Goal: Communication & Community: Answer question/provide support

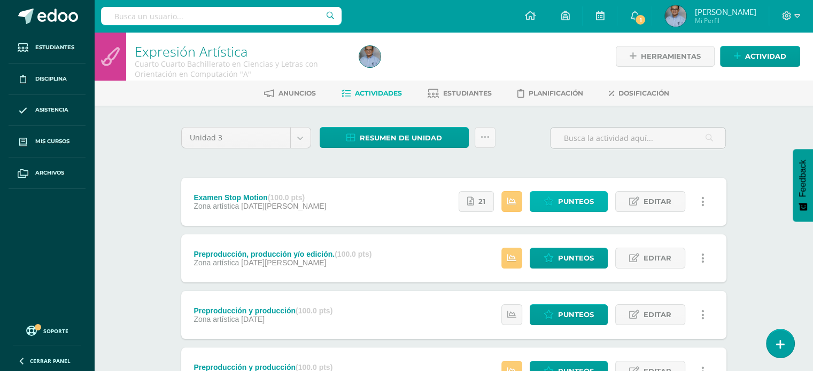
click at [585, 196] on span "Punteos" at bounding box center [576, 202] width 36 height 20
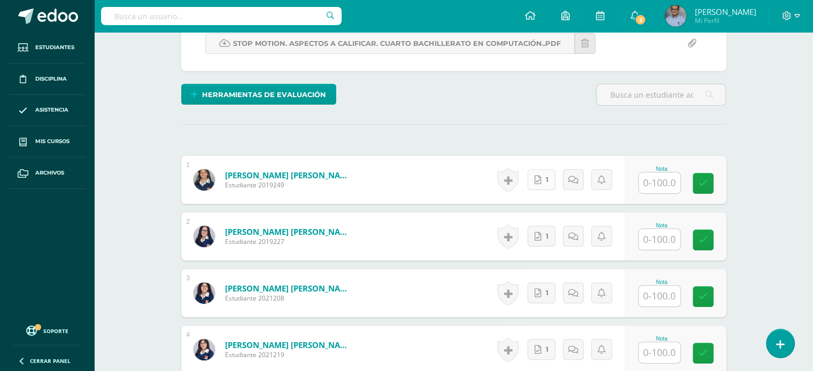
scroll to position [246, 0]
click at [543, 183] on link "1" at bounding box center [544, 179] width 29 height 21
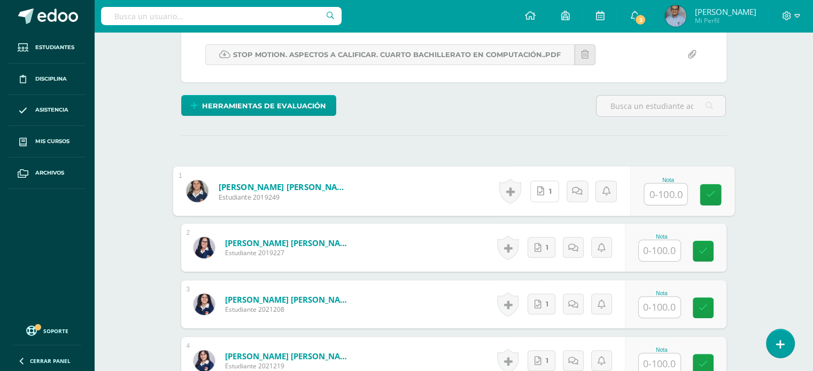
scroll to position [235, 0]
click at [674, 190] on input "text" at bounding box center [665, 193] width 43 height 21
type input "100"
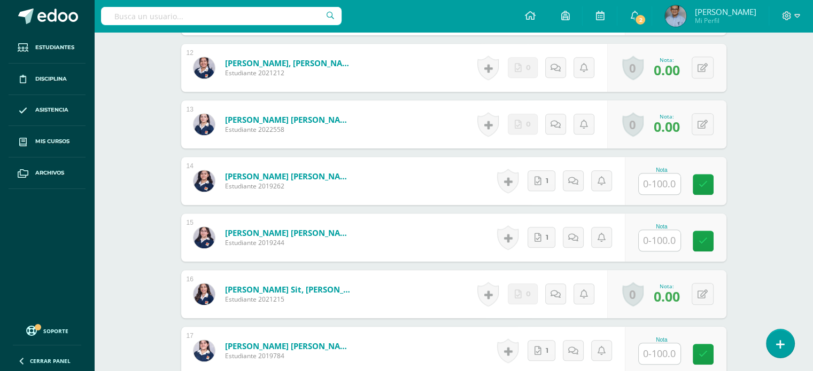
scroll to position [981, 0]
click at [704, 125] on icon at bounding box center [703, 124] width 10 height 9
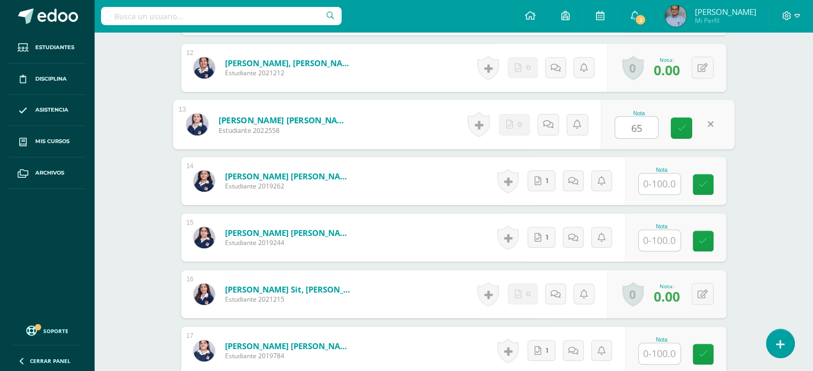
type input "65"
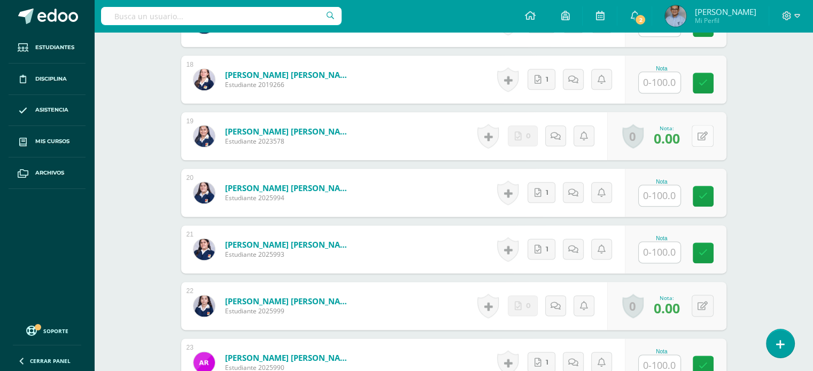
scroll to position [1338, 0]
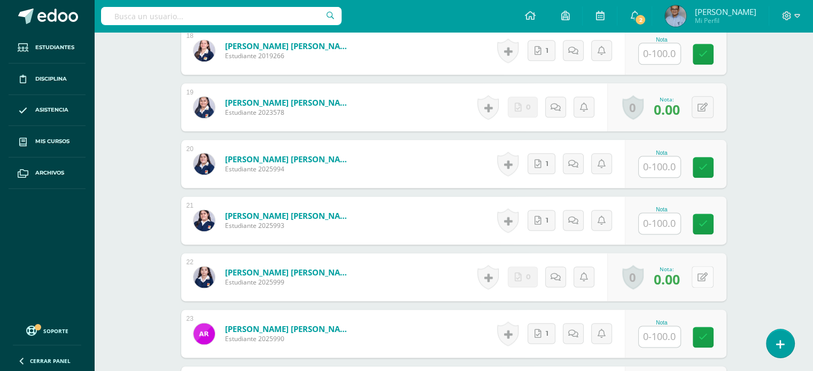
click at [708, 277] on button at bounding box center [703, 277] width 22 height 22
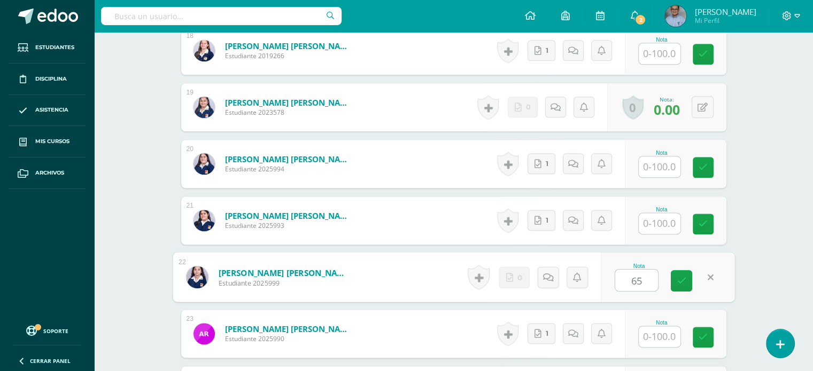
type input "65"
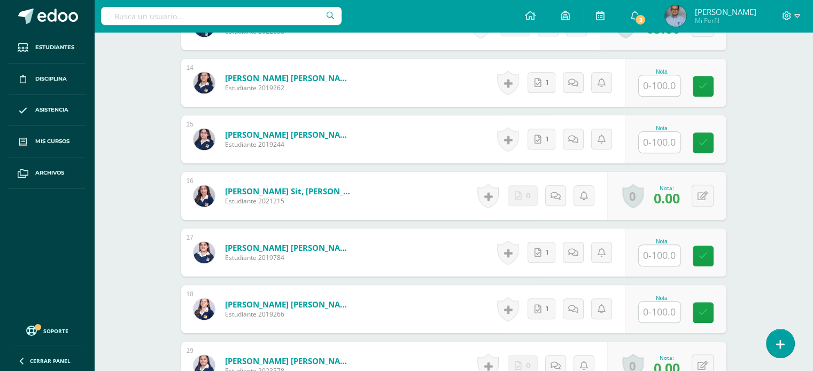
scroll to position [1065, 0]
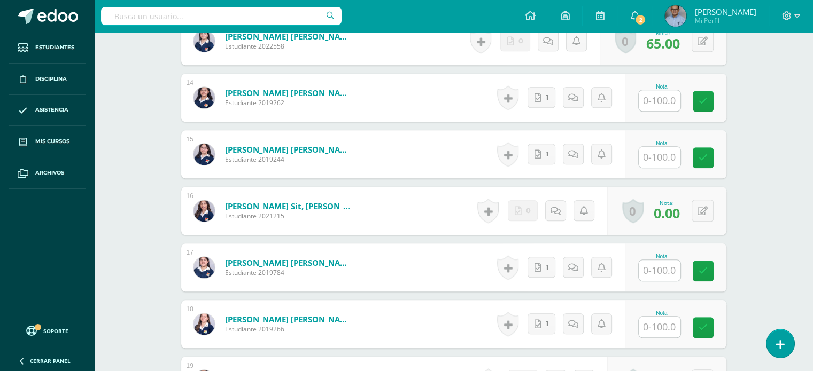
click at [661, 161] on input "text" at bounding box center [660, 157] width 42 height 21
type input "100"
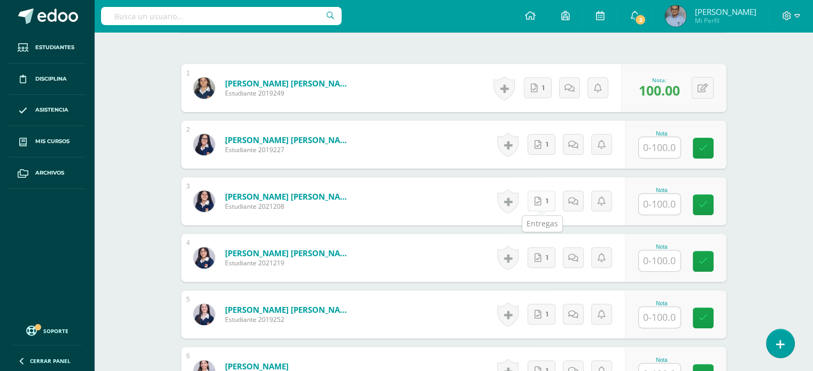
scroll to position [337, 0]
click at [545, 147] on link "1" at bounding box center [544, 145] width 29 height 21
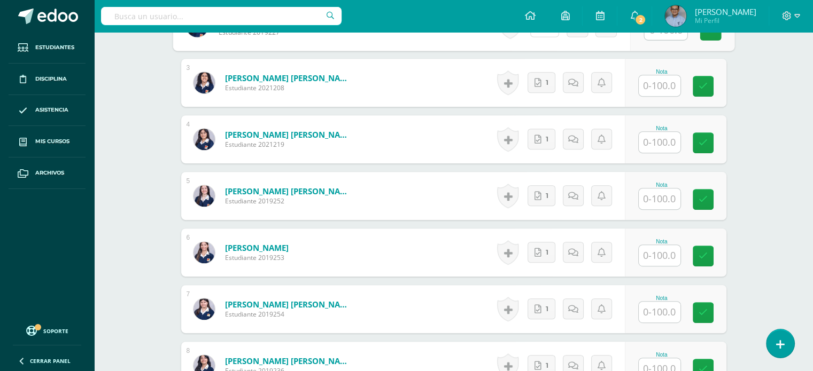
scroll to position [457, 0]
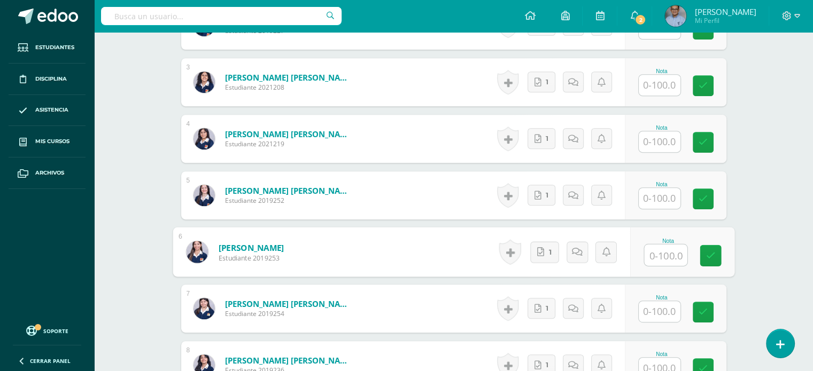
click at [675, 250] on input "text" at bounding box center [665, 255] width 43 height 21
type input "70"
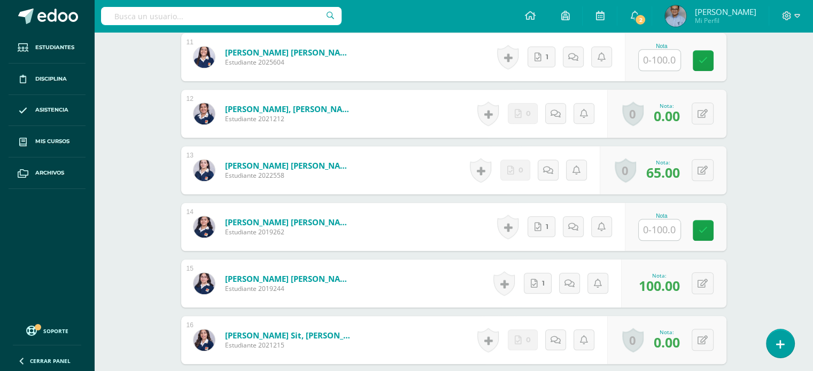
scroll to position [936, 0]
click at [665, 63] on input "text" at bounding box center [660, 59] width 42 height 21
type input "70"
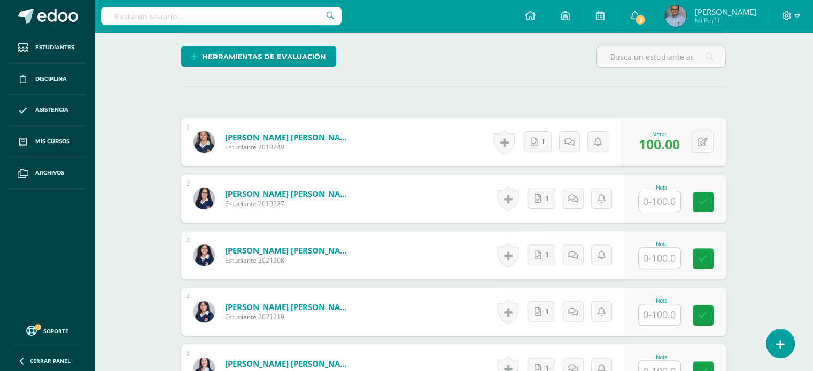
scroll to position [282, 0]
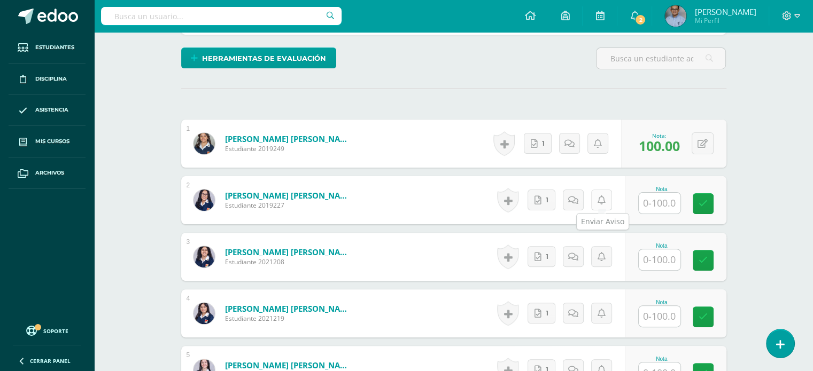
click at [599, 196] on icon at bounding box center [602, 200] width 8 height 9
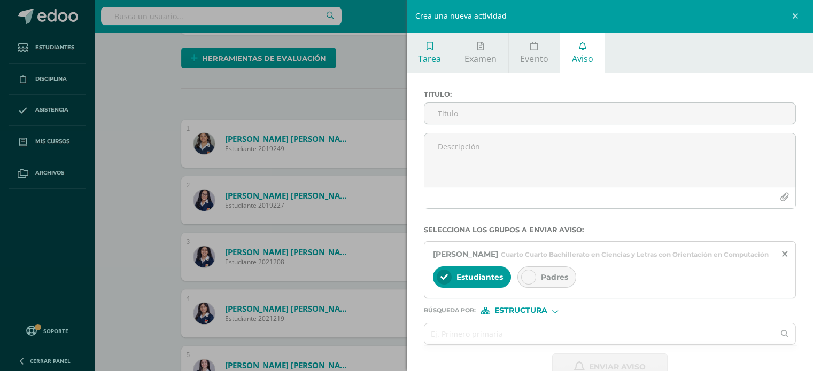
click at [439, 57] on span "Tarea" at bounding box center [429, 59] width 23 height 12
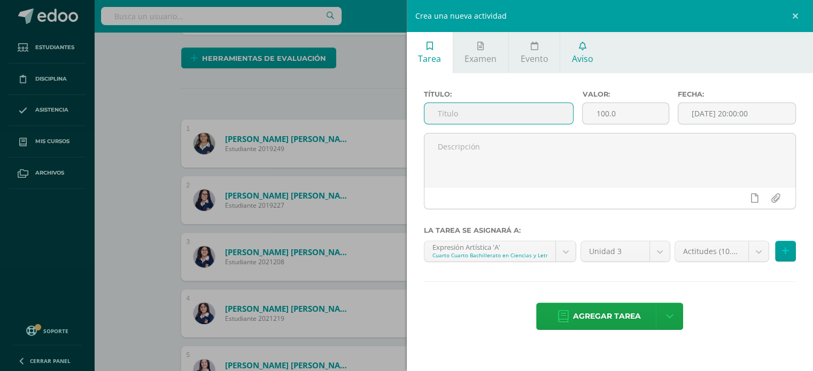
click at [573, 53] on span "Aviso" at bounding box center [582, 59] width 21 height 12
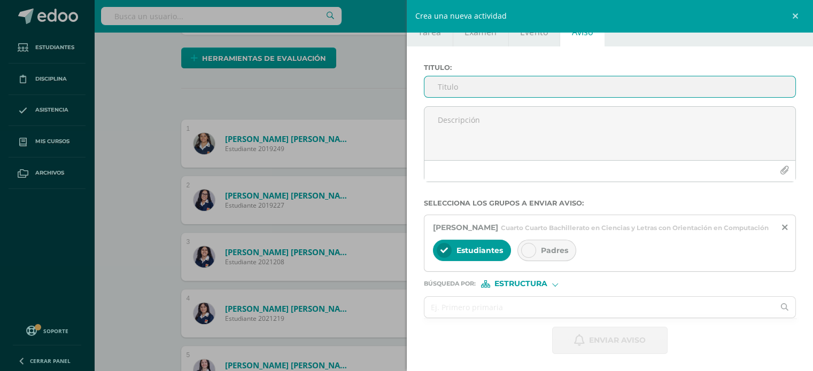
scroll to position [35, 0]
type input "S"
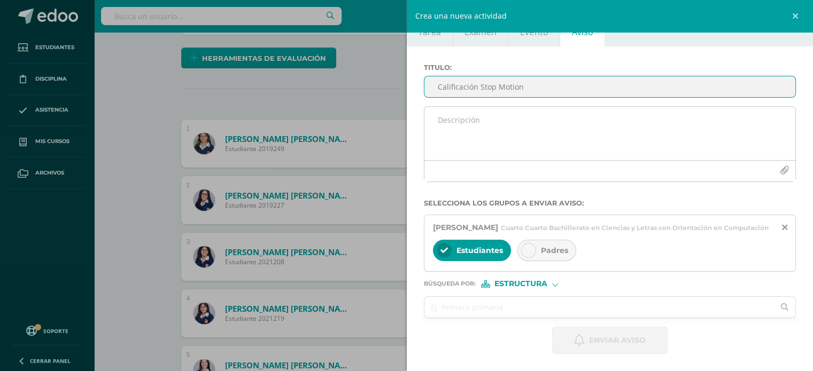
type input "Calificación Stop Motion"
click at [462, 123] on textarea at bounding box center [609, 133] width 371 height 53
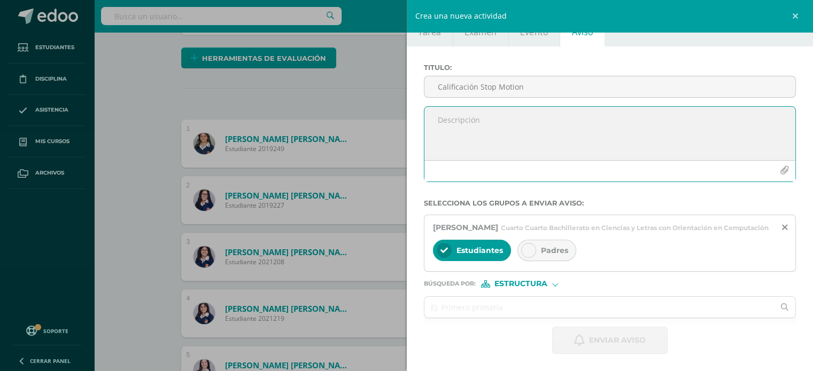
click at [429, 122] on textarea at bounding box center [609, 133] width 371 height 53
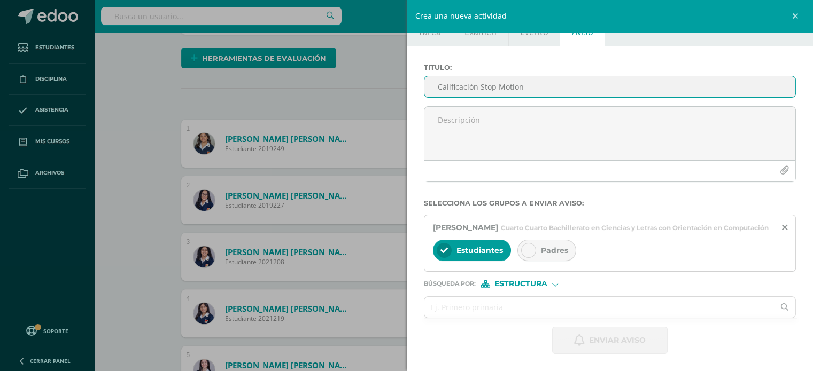
click at [458, 77] on input "Calificación Stop Motion" at bounding box center [609, 86] width 371 height 21
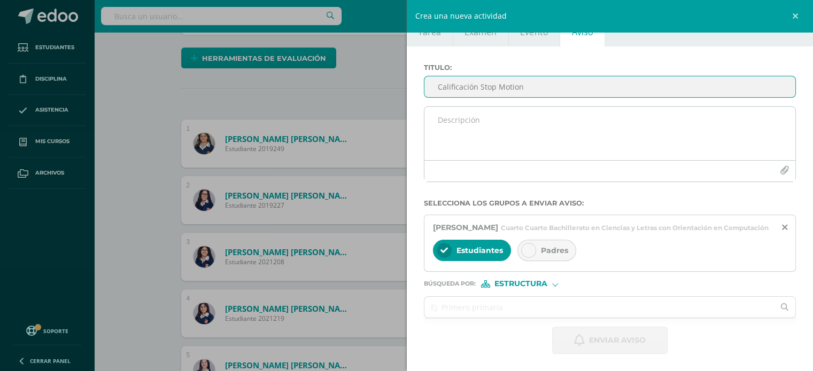
click at [454, 160] on div at bounding box center [609, 170] width 371 height 21
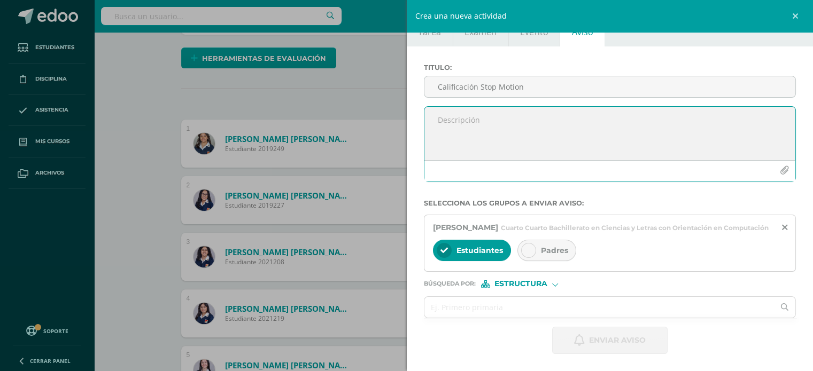
click at [456, 134] on textarea at bounding box center [609, 133] width 371 height 53
paste textarea "Calificación Stop Motion"
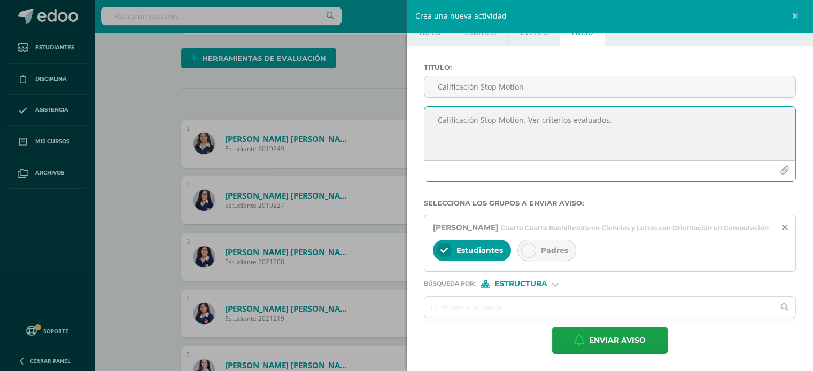
type textarea "Calificación Stop Motion. Ver criterios evaluados."
click at [780, 166] on icon "button" at bounding box center [784, 170] width 9 height 9
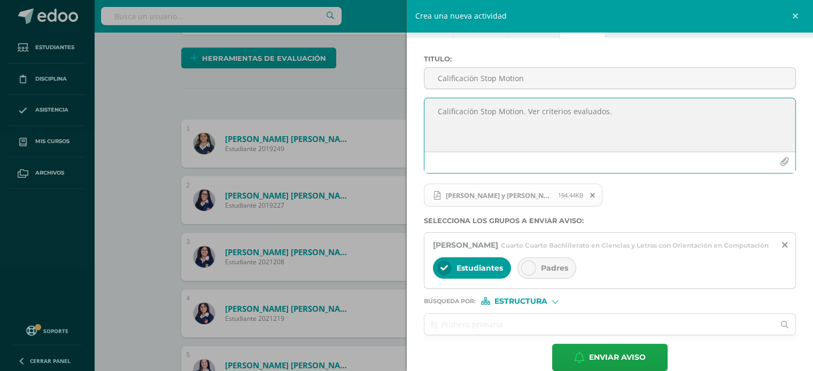
scroll to position [61, 0]
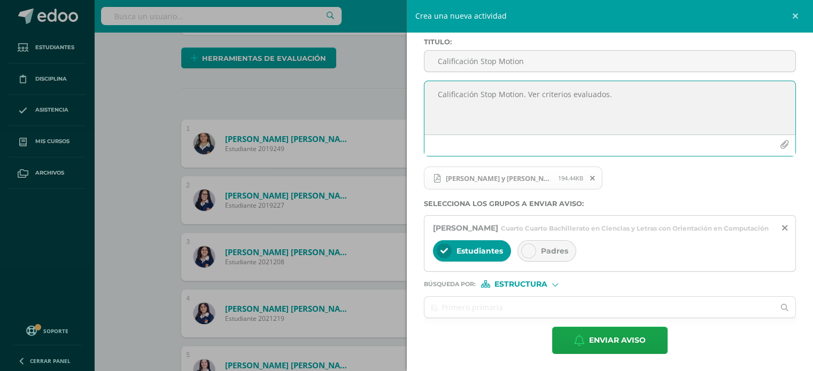
click at [554, 285] on div at bounding box center [555, 284] width 6 height 6
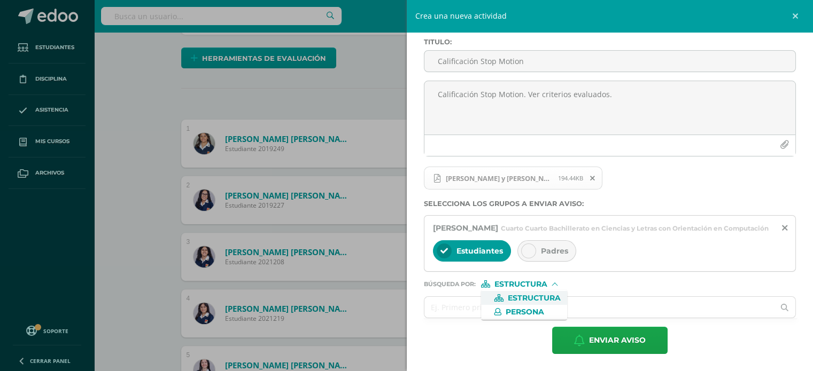
click at [554, 285] on div at bounding box center [555, 286] width 6 height 6
click at [546, 285] on span "Estructura" at bounding box center [520, 285] width 53 height 6
click at [531, 312] on span "Persona" at bounding box center [525, 312] width 38 height 6
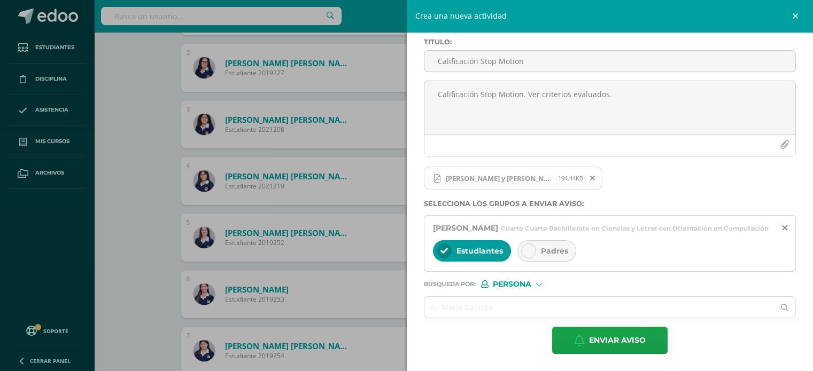
click at [538, 283] on div at bounding box center [539, 284] width 6 height 6
click at [531, 299] on span "Estructura" at bounding box center [534, 299] width 53 height 6
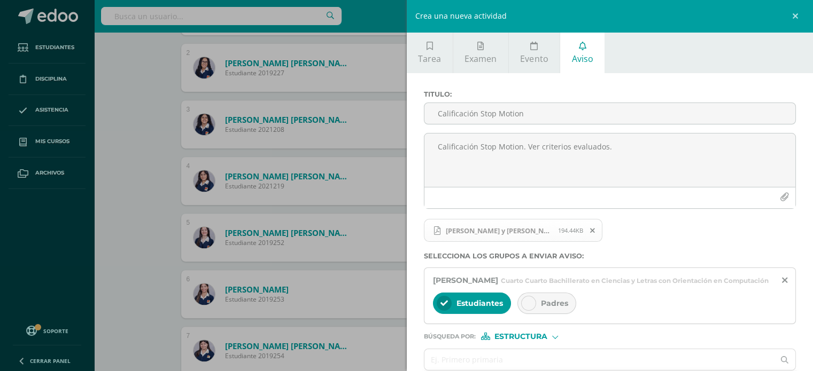
click at [575, 252] on label "Selecciona los grupos a enviar aviso :" at bounding box center [610, 256] width 373 height 8
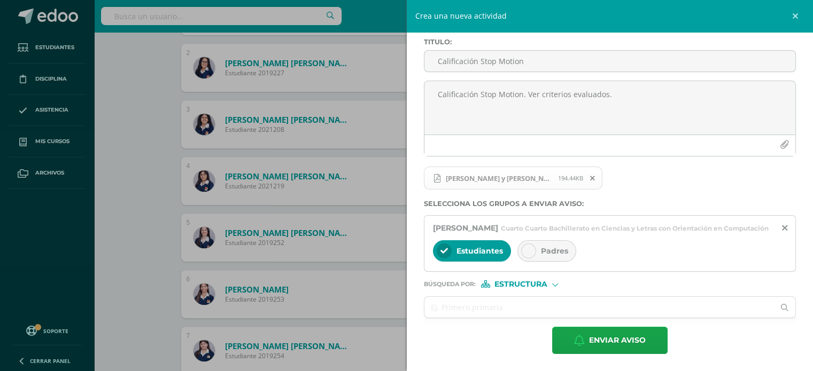
click at [547, 200] on label "Selecciona los grupos a enviar aviso :" at bounding box center [610, 204] width 373 height 8
click at [503, 282] on span "Estructura" at bounding box center [520, 285] width 53 height 6
click at [505, 307] on span "Persona" at bounding box center [524, 312] width 86 height 14
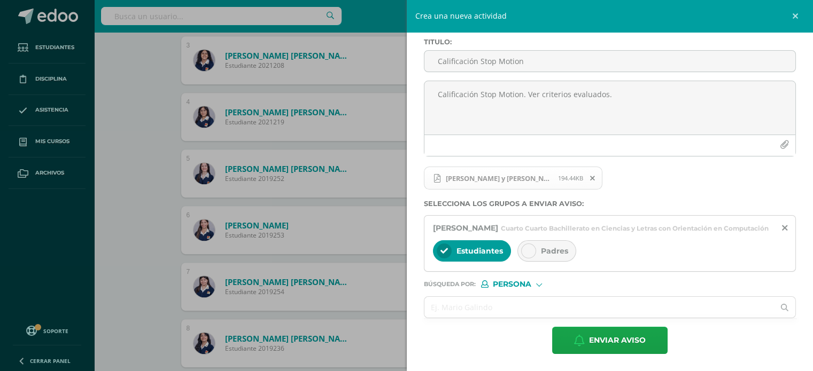
scroll to position [483, 0]
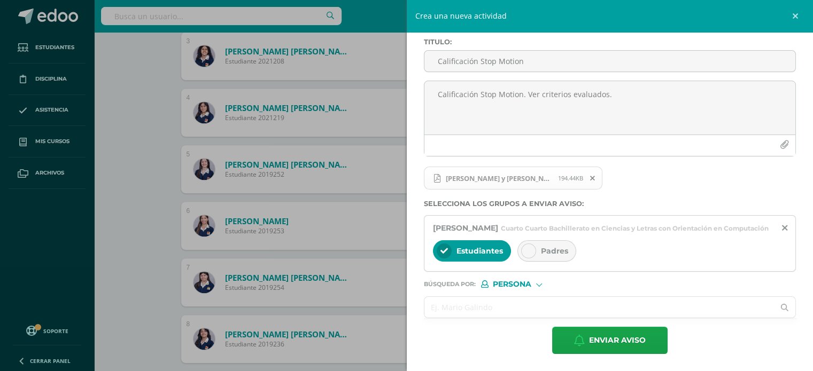
click at [478, 301] on input "text" at bounding box center [599, 307] width 350 height 21
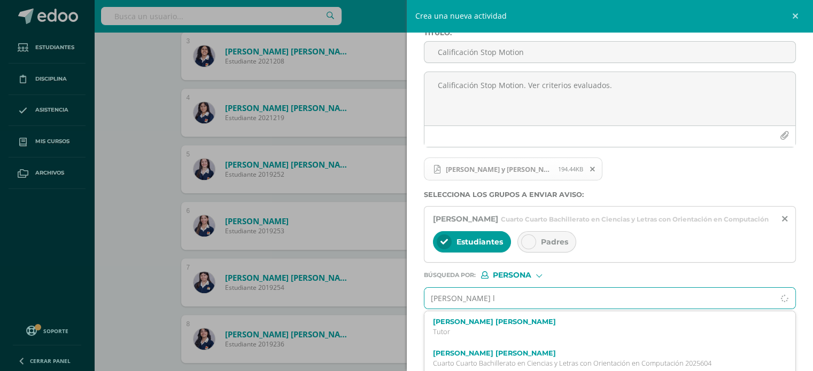
type input "mayte la"
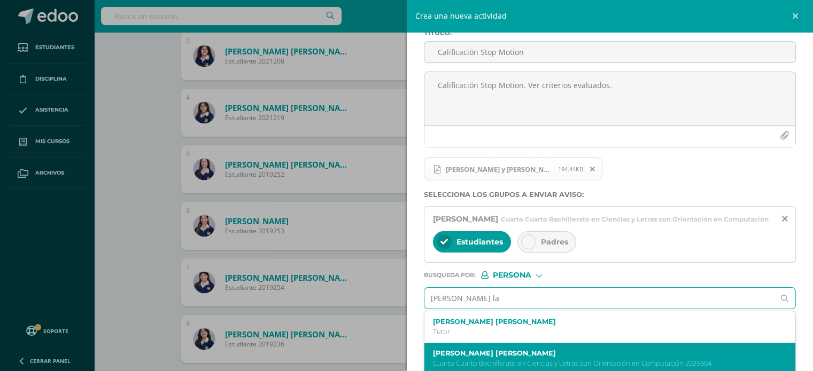
scroll to position [73, 0]
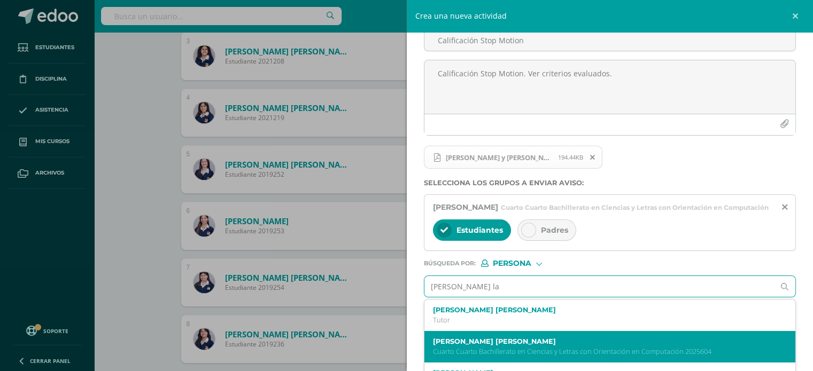
click at [518, 346] on label "Mayte Jian Li Lau Pineda" at bounding box center [602, 342] width 338 height 8
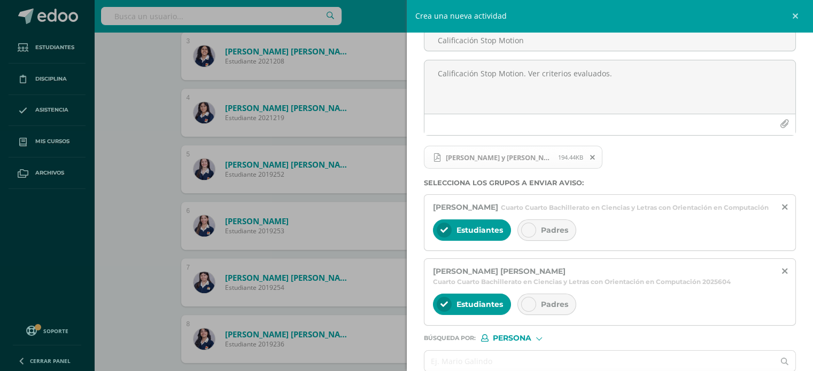
scroll to position [136, 0]
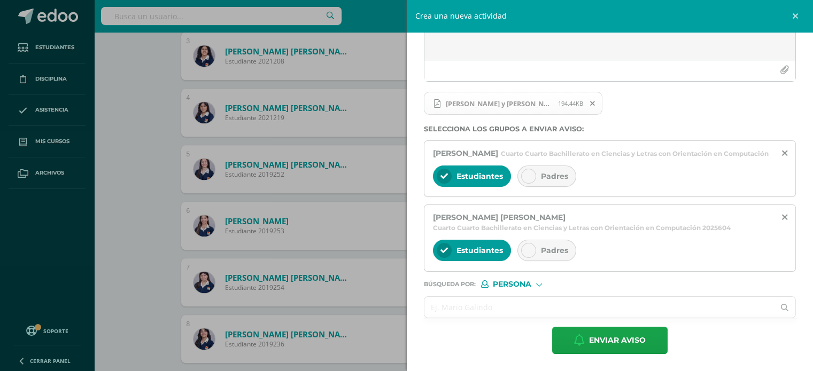
click at [466, 303] on input "text" at bounding box center [599, 307] width 350 height 21
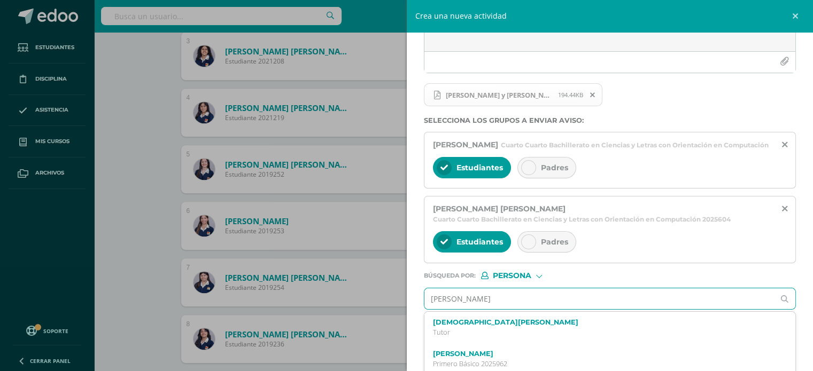
type input "Montserrat Cr"
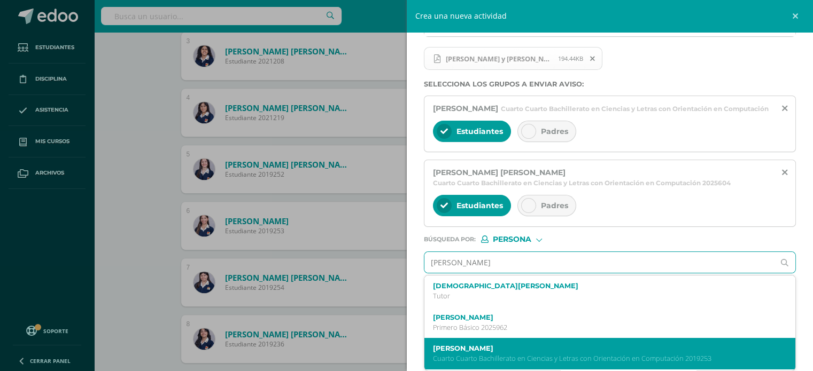
click at [514, 350] on label "María Montserrat Cristales Palencia" at bounding box center [602, 349] width 338 height 8
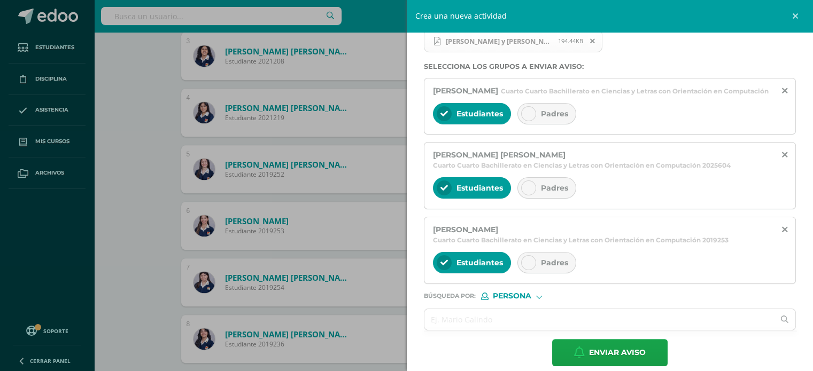
scroll to position [210, 0]
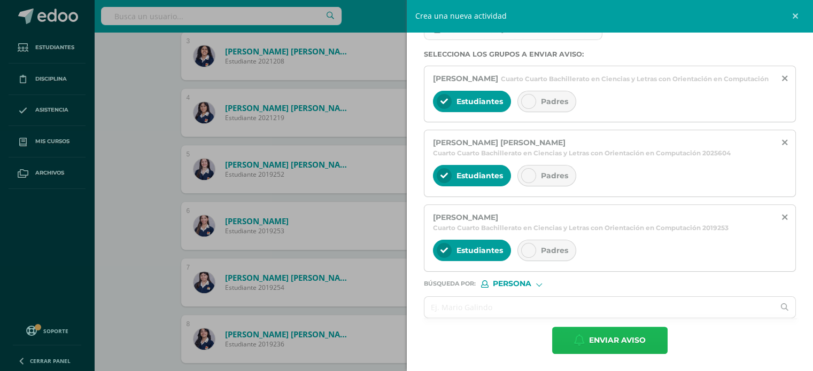
click at [618, 341] on span "Enviar aviso" at bounding box center [617, 341] width 57 height 26
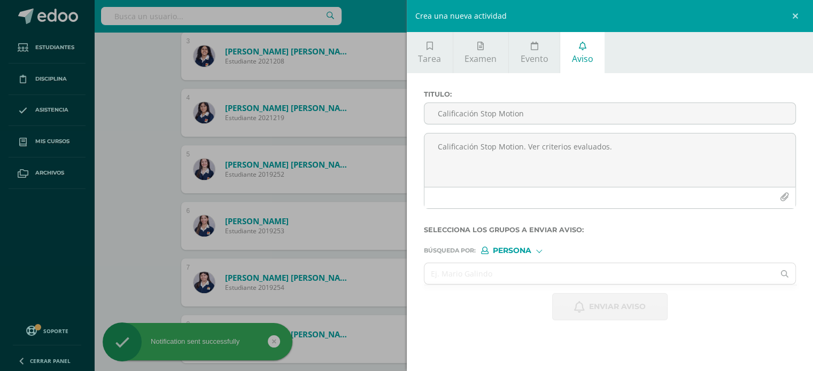
scroll to position [0, 0]
click at [142, 160] on div "Crea una nueva actividad Tarea Examen Evento Aviso Título: Valor: 100.0 Fecha: …" at bounding box center [406, 185] width 813 height 371
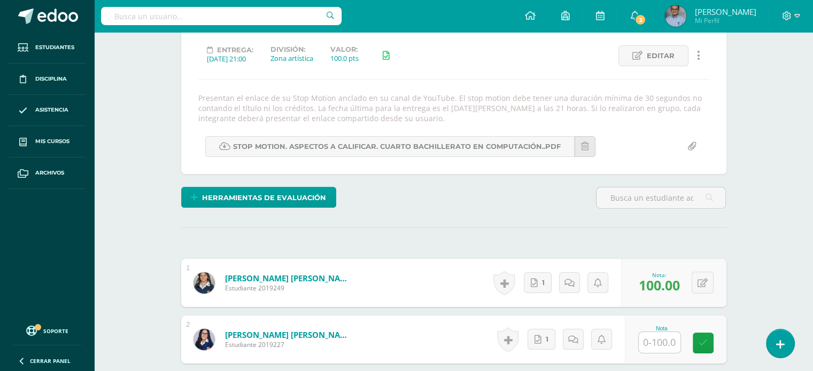
scroll to position [145, 0]
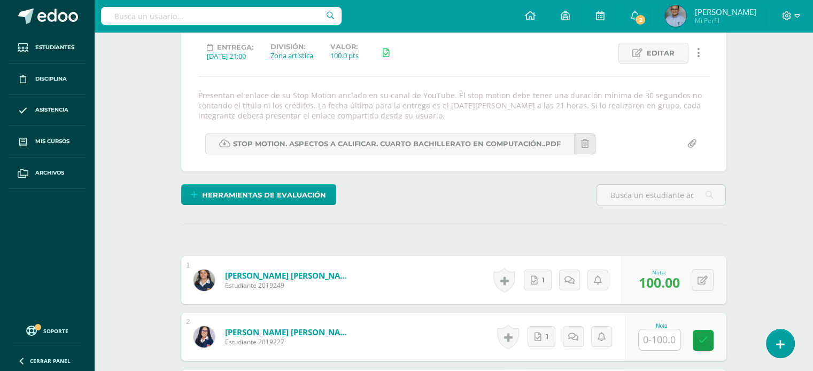
click at [323, 277] on link "Abadía Velásquez, Carla Jimena" at bounding box center [289, 275] width 128 height 11
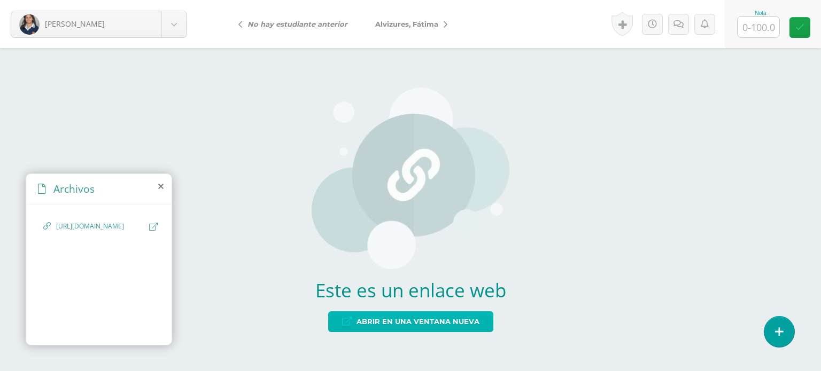
click at [441, 321] on span "Abrir en una ventana nueva" at bounding box center [418, 322] width 123 height 20
click at [385, 322] on span "Abrir en una ventana nueva" at bounding box center [418, 322] width 123 height 20
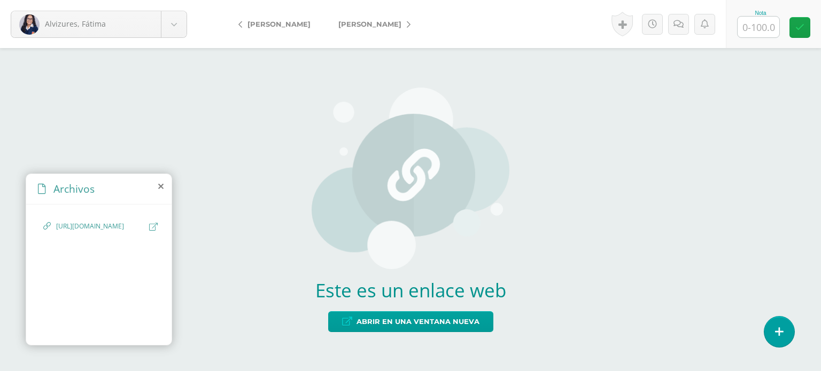
click at [765, 23] on input "text" at bounding box center [759, 27] width 42 height 21
type input "70"
click at [276, 21] on span "Abadía, Carla" at bounding box center [278, 24] width 63 height 9
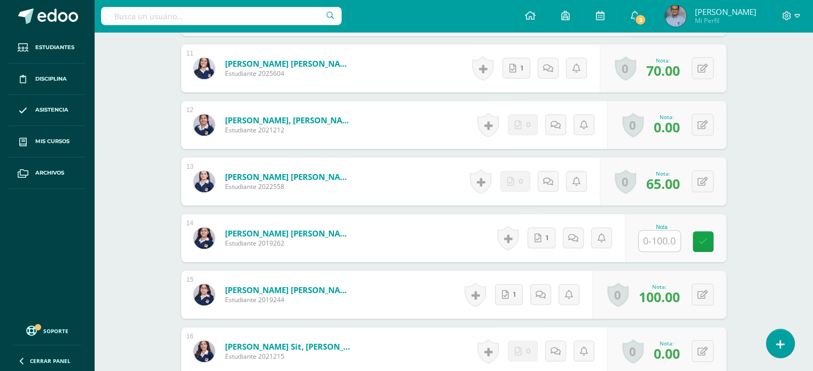
scroll to position [937, 0]
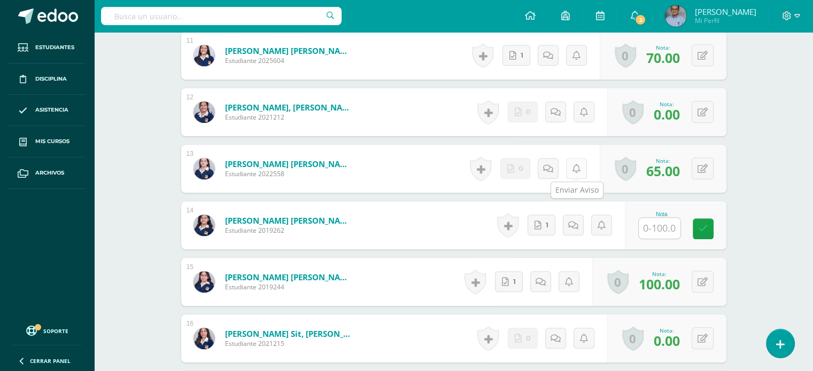
click at [577, 168] on icon at bounding box center [576, 169] width 8 height 9
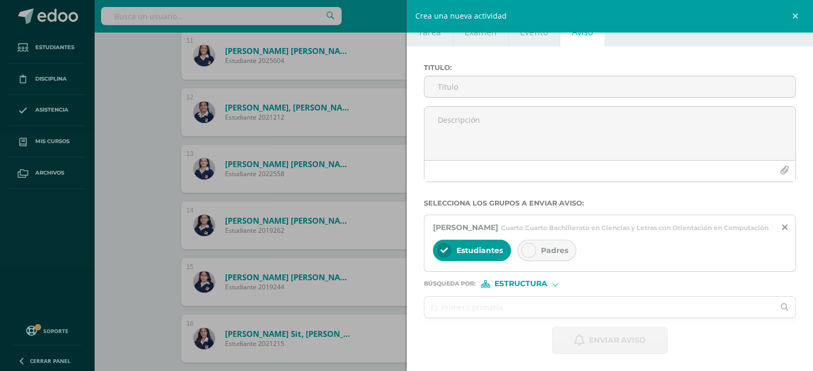
scroll to position [35, 0]
click at [462, 76] on input "Titulo :" at bounding box center [609, 86] width 371 height 21
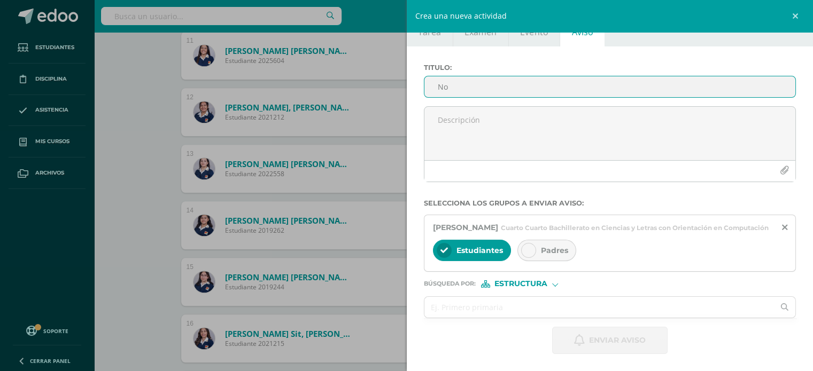
type input "N"
click at [459, 76] on input "Stop Motion" at bounding box center [609, 86] width 371 height 21
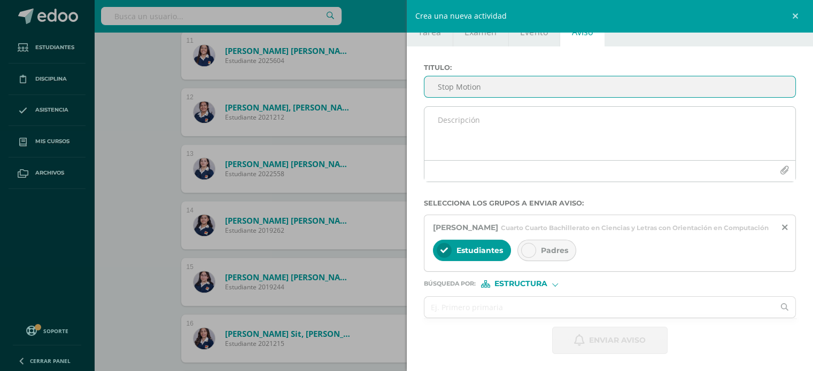
type input "Stop Motion"
click at [464, 109] on textarea at bounding box center [609, 133] width 371 height 53
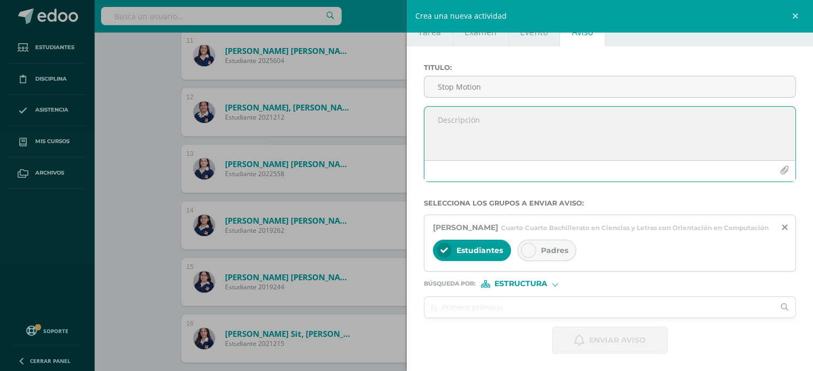
paste textarea "Stop Motion"
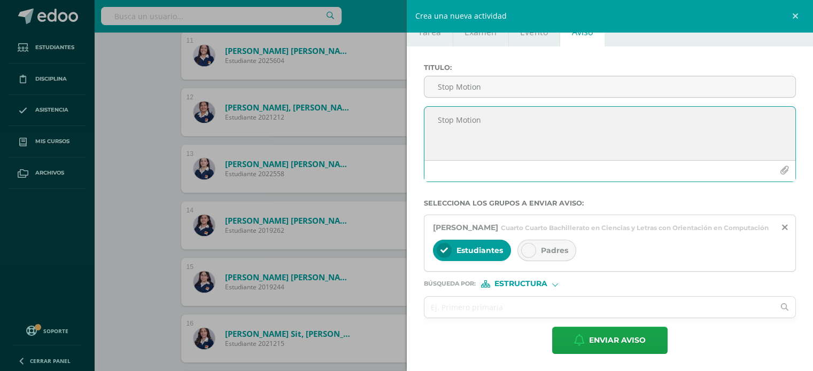
click at [439, 107] on textarea "Stop Motion" at bounding box center [609, 133] width 371 height 53
click at [523, 107] on textarea "Criterios evaluados Stop Motion" at bounding box center [609, 133] width 371 height 53
click at [572, 109] on textarea "Criterios evaluados Stop Motion" at bounding box center [609, 133] width 371 height 53
click at [505, 107] on textarea "Criterios evaluados Stop Motion." at bounding box center [609, 133] width 371 height 53
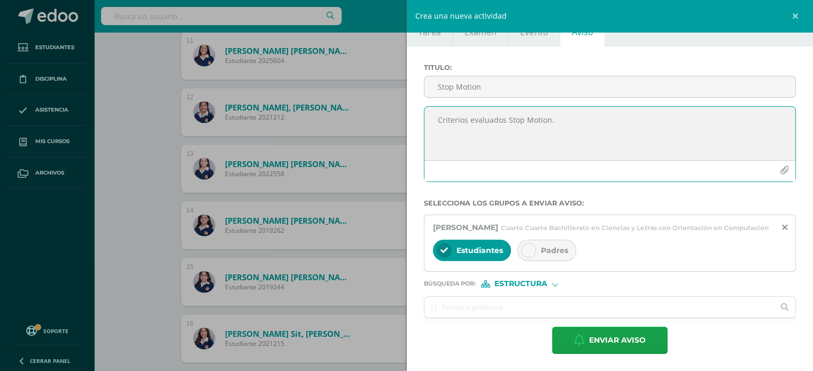
click at [505, 107] on textarea "Criterios evaluados Stop Motion." at bounding box center [609, 133] width 371 height 53
type textarea "Criterios evaluados Stop Motion."
click at [780, 166] on icon "button" at bounding box center [784, 170] width 9 height 9
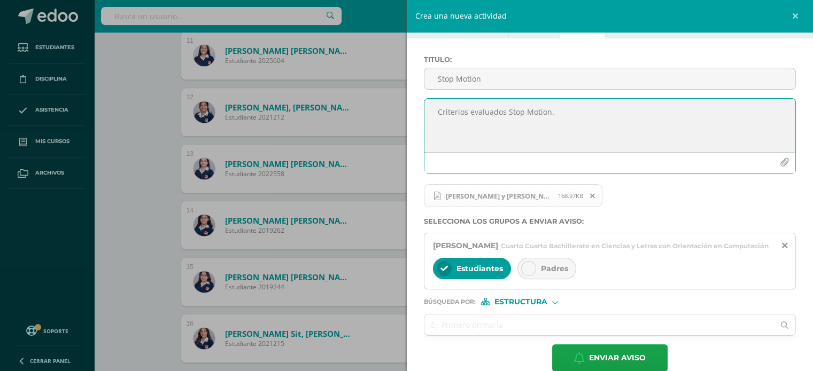
scroll to position [61, 0]
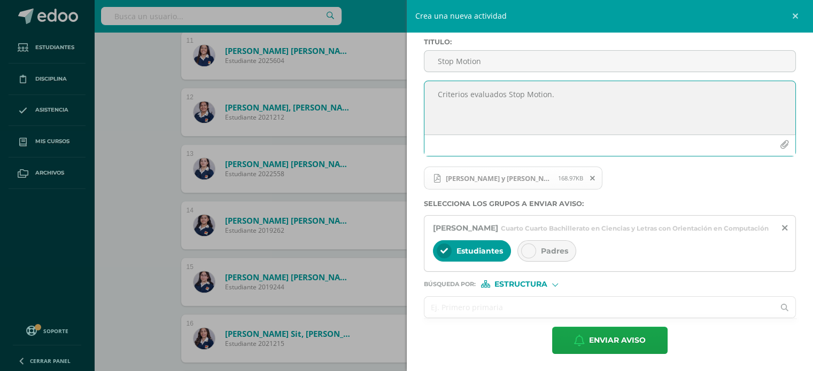
click at [495, 307] on input "text" at bounding box center [599, 307] width 350 height 21
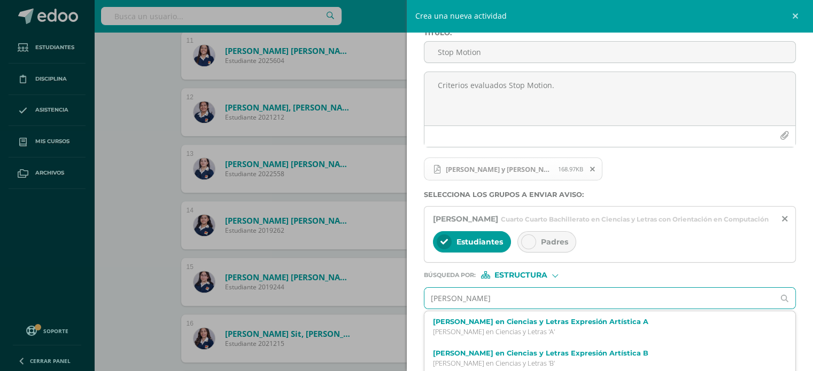
click at [607, 307] on input "valeria" at bounding box center [599, 298] width 350 height 21
click at [529, 309] on input "valeria" at bounding box center [599, 298] width 350 height 21
type input "valeria"
click at [452, 301] on input "valeria" at bounding box center [599, 298] width 350 height 21
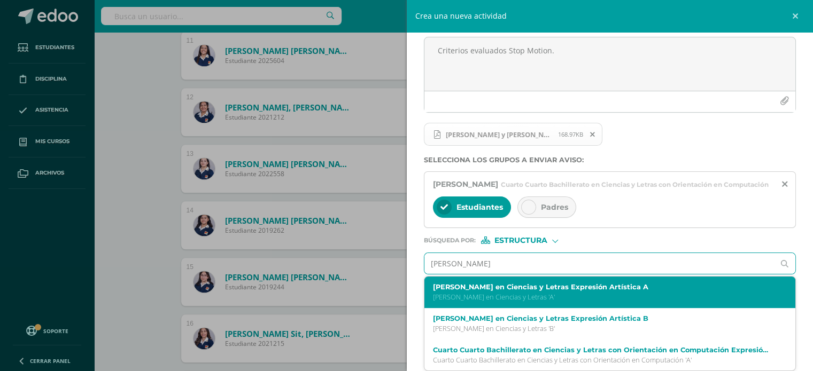
click at [520, 293] on p "Quinto Quinto Bachillerato en Ciencias y Letras 'A'" at bounding box center [602, 297] width 338 height 9
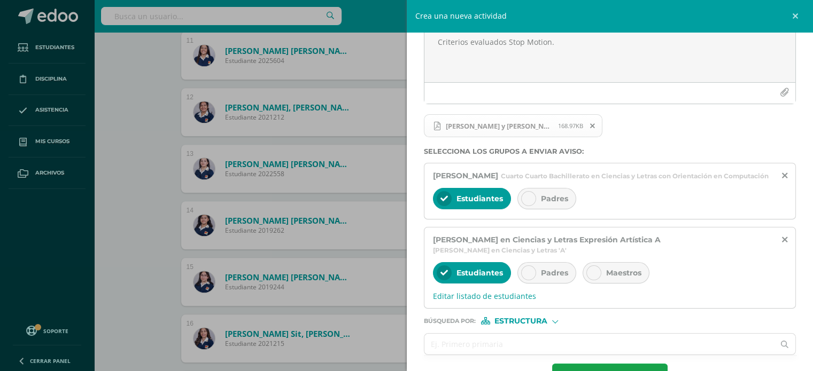
click at [530, 277] on icon at bounding box center [528, 272] width 7 height 7
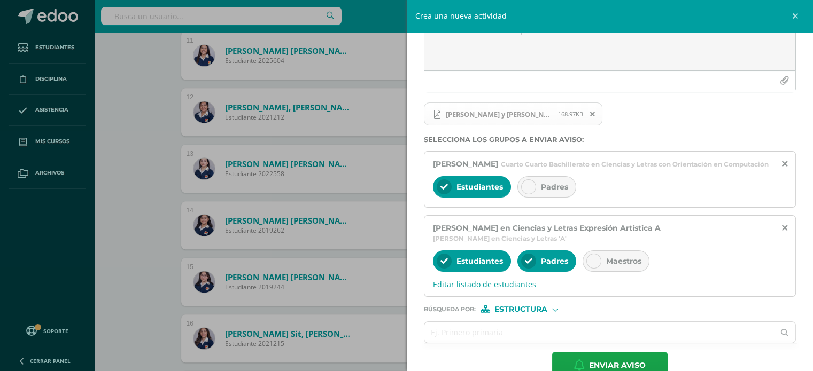
scroll to position [114, 0]
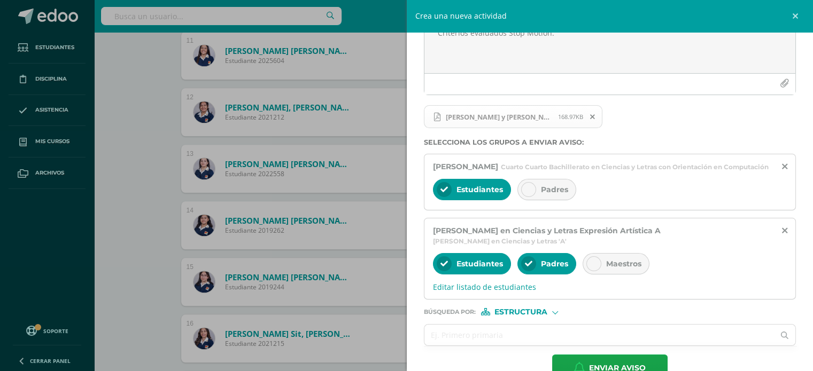
click at [556, 278] on div "Estudiantes Padres Maestros" at bounding box center [610, 265] width 354 height 26
click at [537, 278] on div "Estudiantes Padres Maestros" at bounding box center [610, 265] width 354 height 26
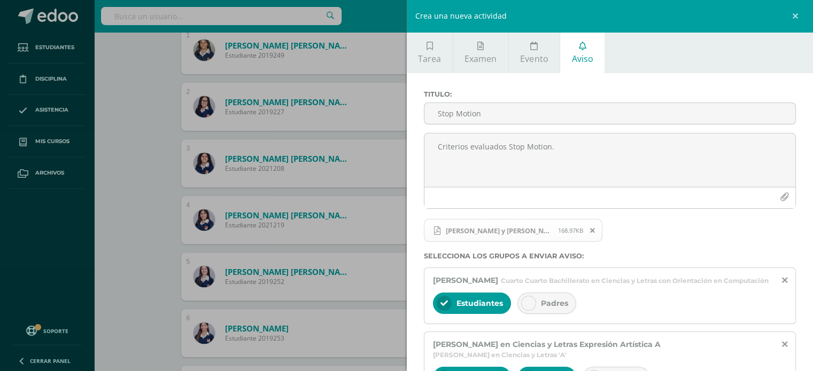
scroll to position [169, 0]
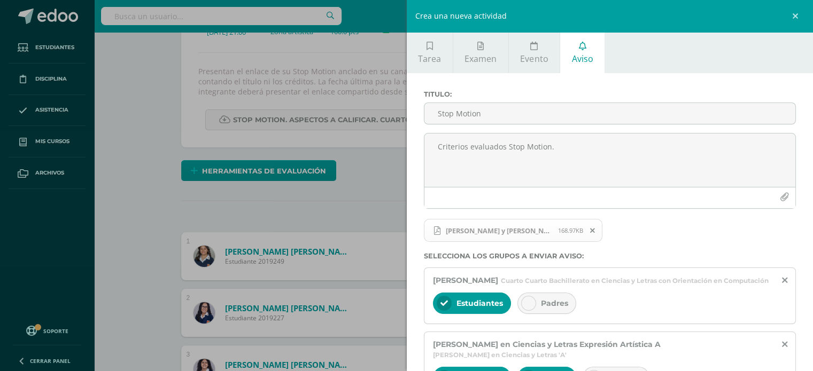
click at [491, 82] on div "Titulo : Stop Motion Criterios evaluados Stop Motion. María René y Valeria.pdf …" at bounding box center [610, 293] width 407 height 440
click at [482, 85] on div "Titulo : Stop Motion Criterios evaluados Stop Motion. María René y Valeria.pdf …" at bounding box center [610, 293] width 407 height 440
click at [797, 17] on link at bounding box center [797, 16] width 32 height 32
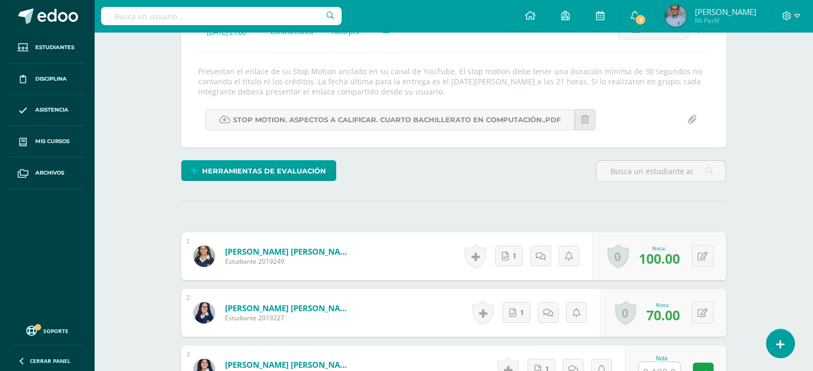
click at [531, 85] on div "Presentan el enlace de su Stop Motion anclado en su canal de YouTube. El stop m…" at bounding box center [454, 81] width 520 height 30
click at [515, 85] on div "Presentan el enlace de su Stop Motion anclado en su canal de YouTube. El stop m…" at bounding box center [454, 81] width 520 height 30
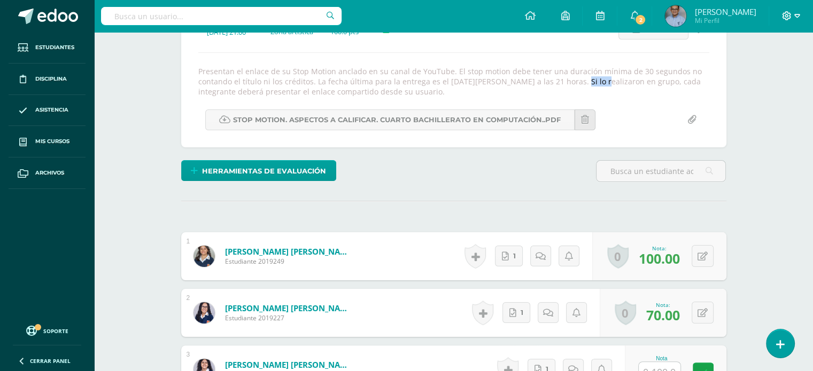
click at [792, 17] on span at bounding box center [791, 16] width 18 height 12
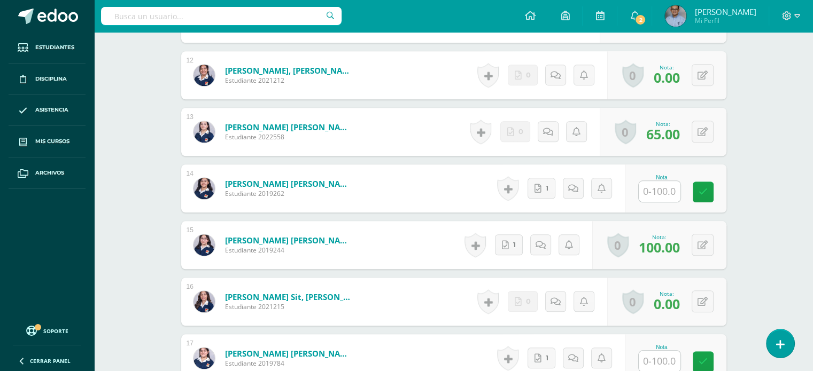
scroll to position [975, 0]
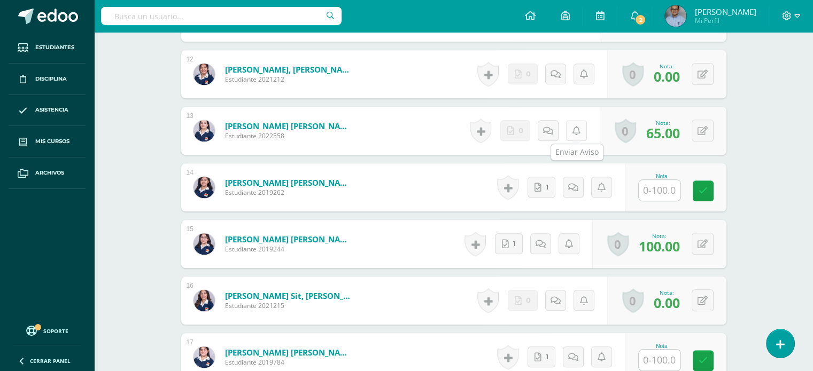
click at [579, 136] on link at bounding box center [576, 130] width 21 height 21
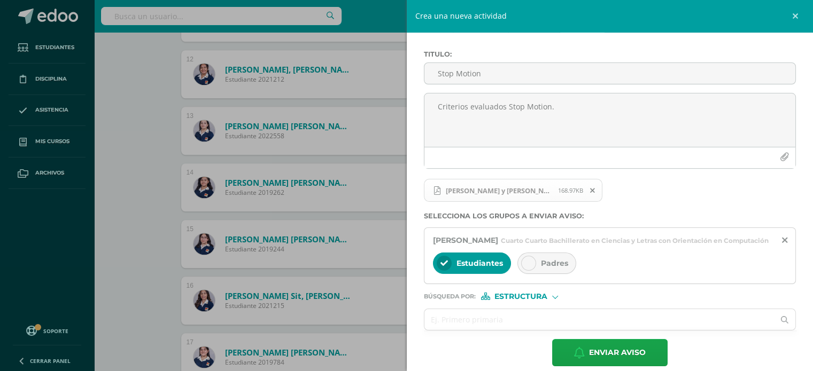
scroll to position [61, 0]
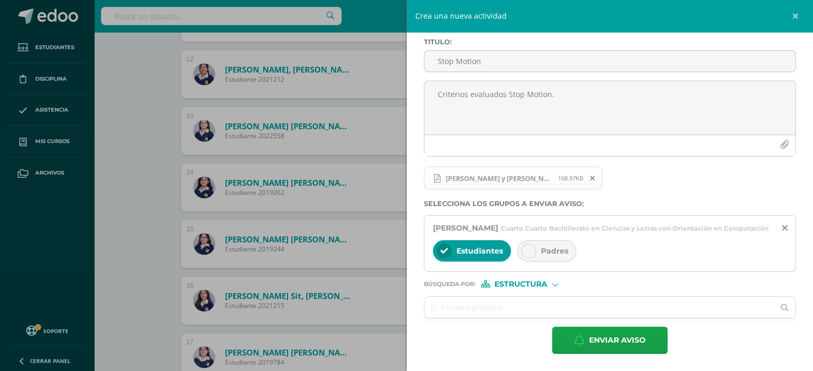
click at [545, 284] on span "Estructura" at bounding box center [520, 285] width 53 height 6
click at [537, 311] on span "Persona" at bounding box center [525, 312] width 38 height 6
click at [454, 310] on input "text" at bounding box center [599, 307] width 350 height 21
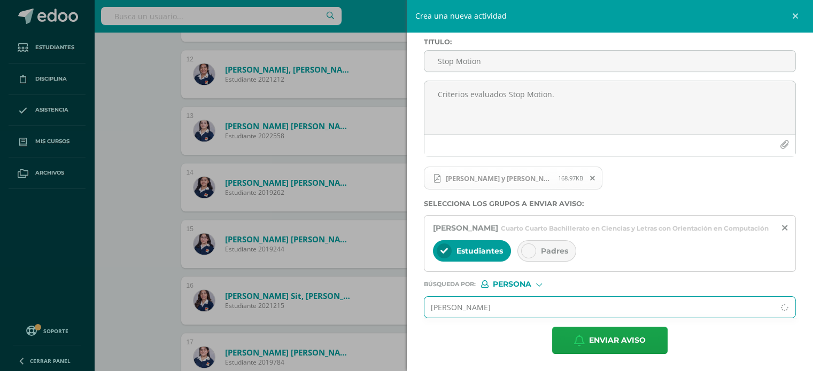
type input "Valeria rojas"
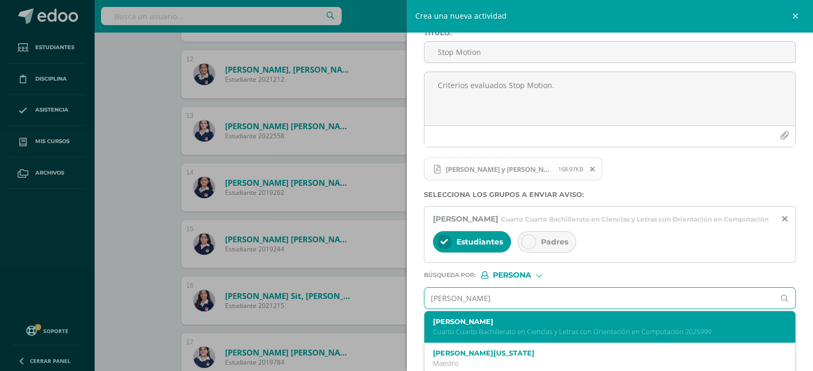
click at [458, 326] on label "Valeria Nicole Rojas Franco" at bounding box center [602, 322] width 338 height 8
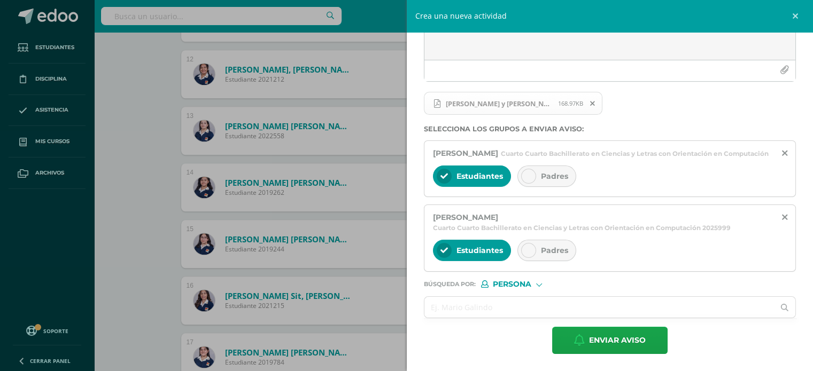
scroll to position [135, 0]
click at [608, 337] on span "Enviar aviso" at bounding box center [617, 341] width 57 height 26
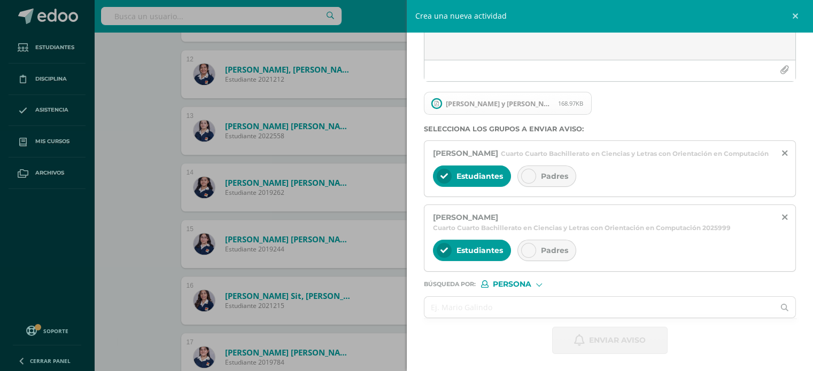
scroll to position [0, 0]
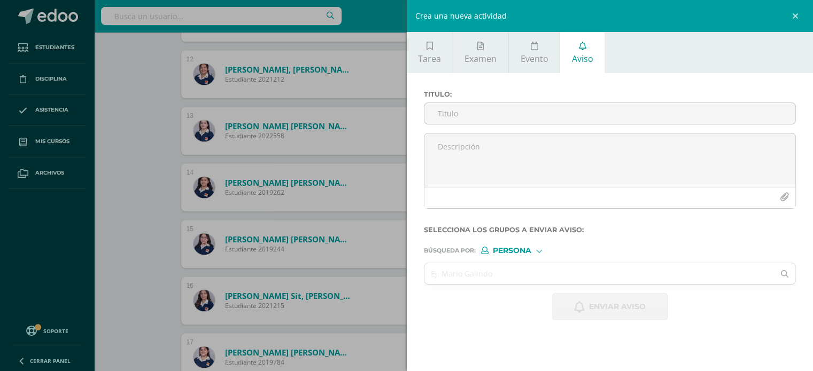
click at [148, 204] on div "Crea una nueva actividad Tarea Examen Evento Aviso Título: Valor: 100.0 Fecha: …" at bounding box center [406, 185] width 813 height 371
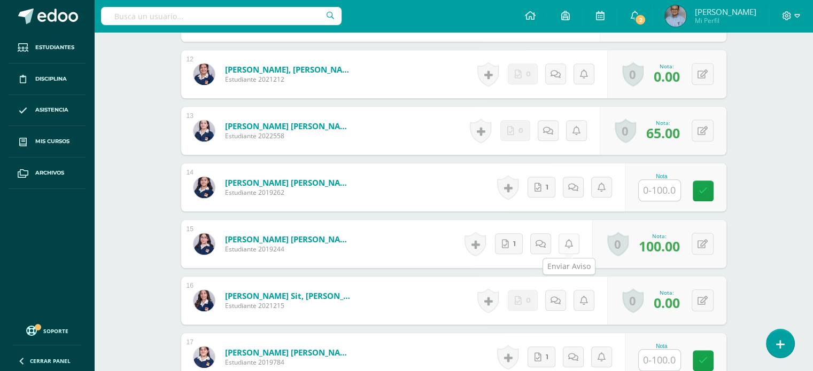
click at [565, 243] on icon at bounding box center [569, 244] width 8 height 9
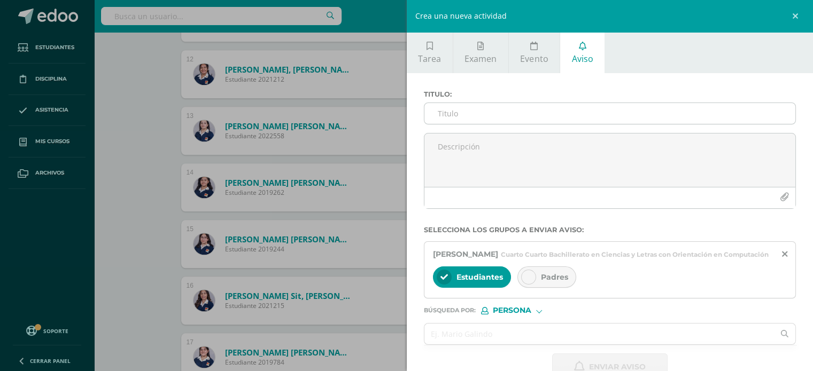
click at [517, 107] on input "Titulo :" at bounding box center [609, 113] width 371 height 21
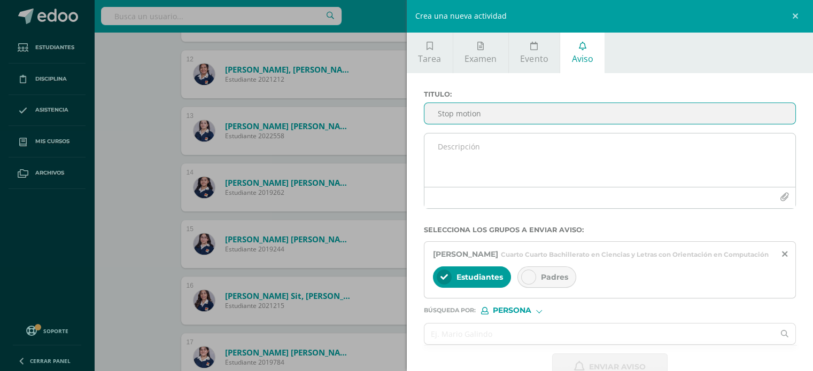
type input "Stop motion"
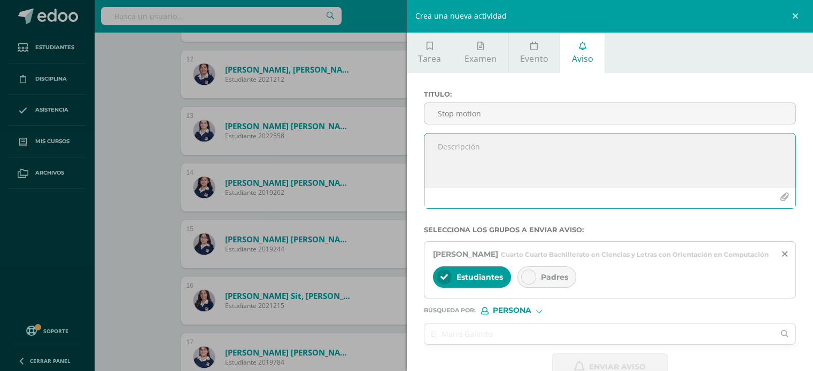
click at [504, 143] on textarea at bounding box center [609, 160] width 371 height 53
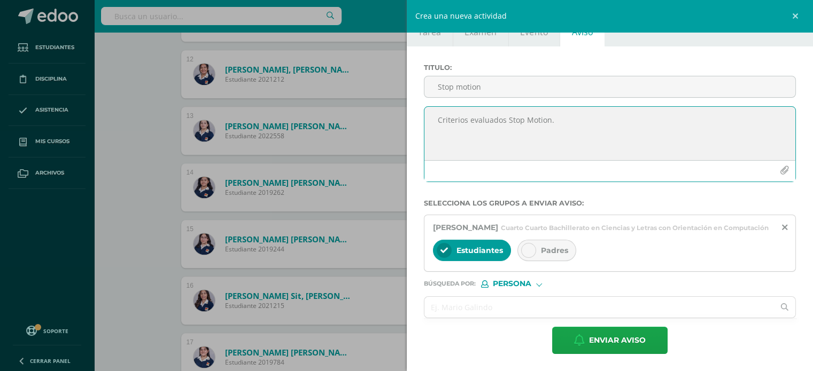
type textarea "Criterios evaluados Stop Motion."
click at [780, 166] on icon "button" at bounding box center [784, 170] width 9 height 9
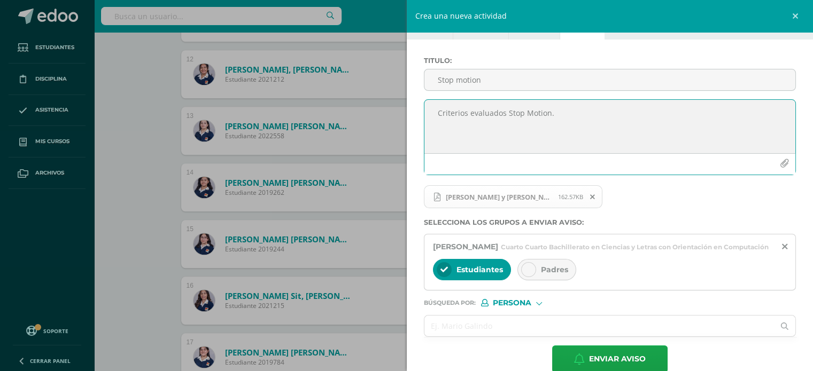
scroll to position [61, 0]
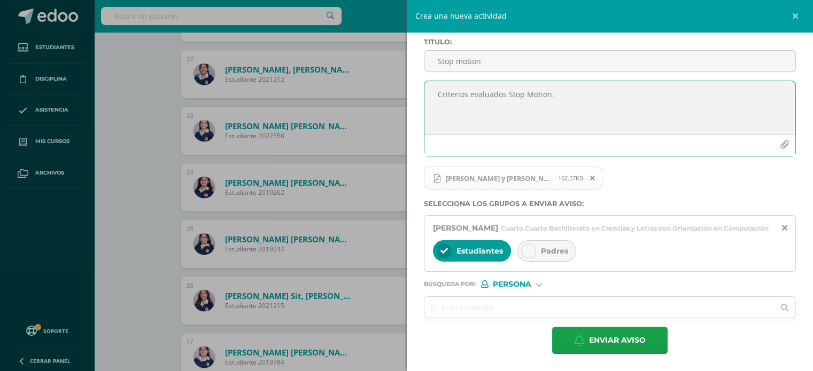
click at [536, 287] on div "Persona" at bounding box center [521, 284] width 80 height 7
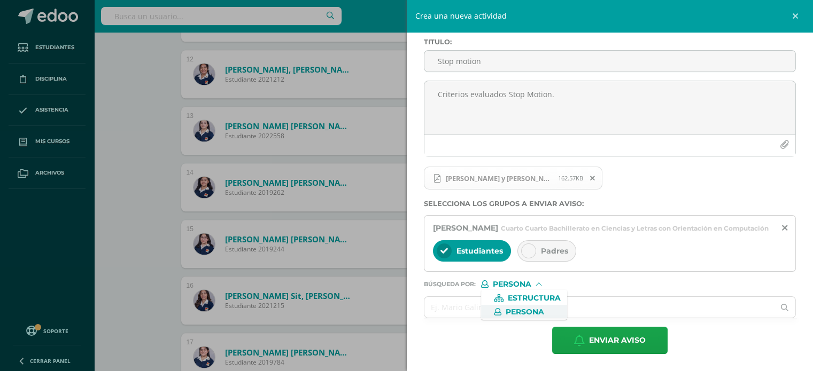
click at [529, 312] on span "Persona" at bounding box center [525, 312] width 38 height 6
click at [468, 314] on input "text" at bounding box center [599, 307] width 350 height 21
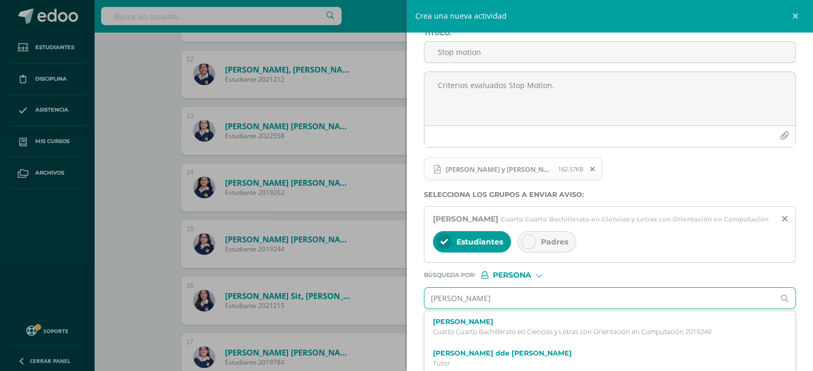
type input "carla abad"
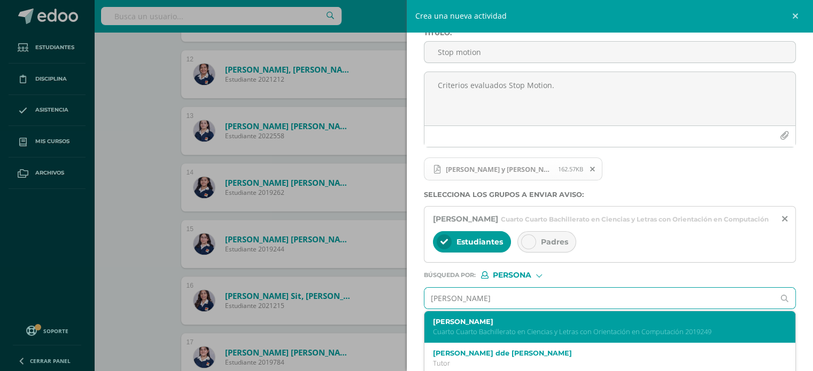
click at [481, 337] on p "Cuarto Cuarto Bachillerato en Ciencias y Letras con Orientación en Computación …" at bounding box center [602, 332] width 338 height 9
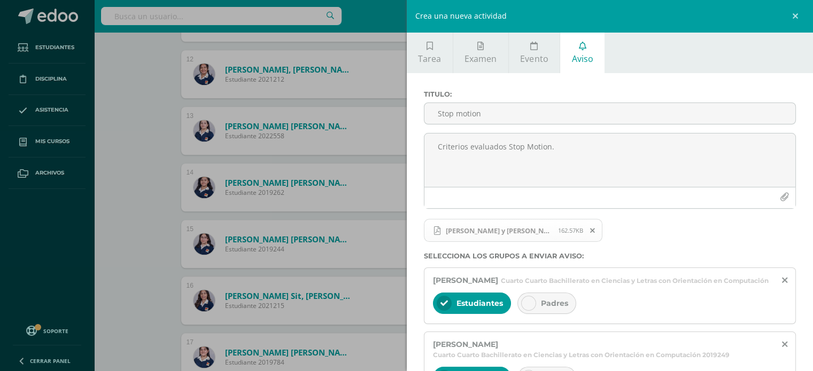
scroll to position [136, 0]
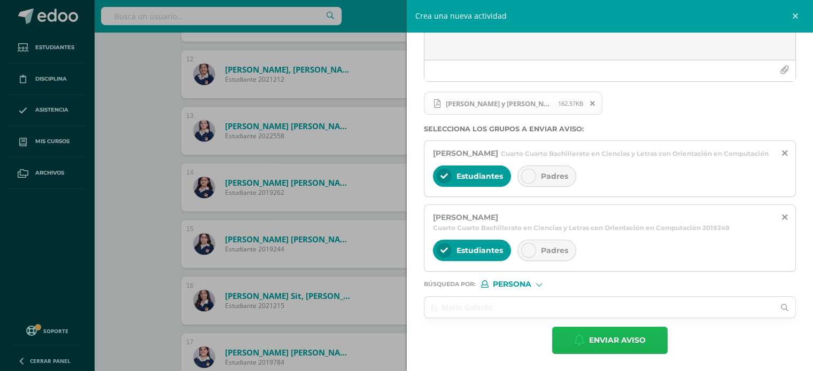
click at [635, 337] on span "Enviar aviso" at bounding box center [617, 341] width 57 height 26
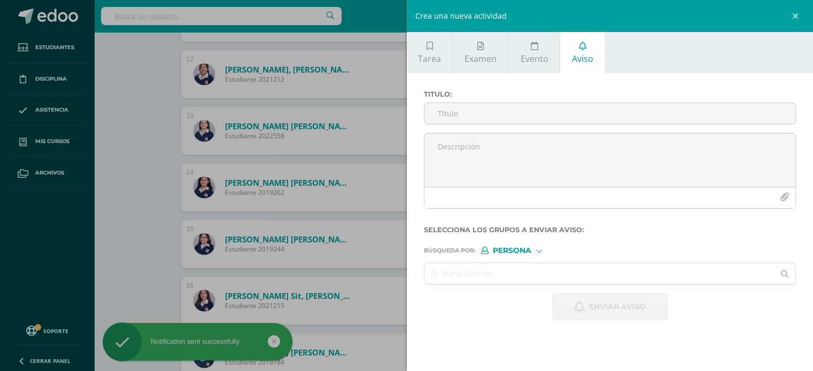
scroll to position [0, 0]
click at [125, 97] on div "Crea una nueva actividad Tarea Examen Evento Aviso Título: Valor: 100.0 Fecha: …" at bounding box center [406, 185] width 813 height 371
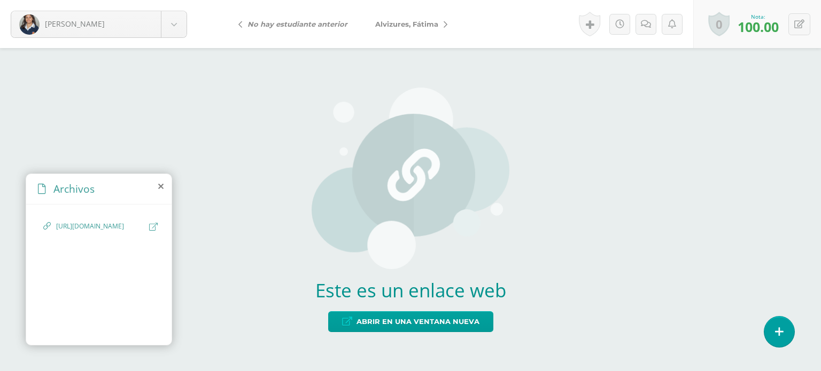
click at [98, 224] on span "[URL][DOMAIN_NAME]" at bounding box center [100, 227] width 88 height 10
click at [363, 324] on span "Abrir en una ventana nueva" at bounding box center [418, 322] width 123 height 20
click at [410, 18] on link "Alvizures, Fátima" at bounding box center [408, 24] width 95 height 26
click at [682, 22] on icon at bounding box center [680, 24] width 8 height 9
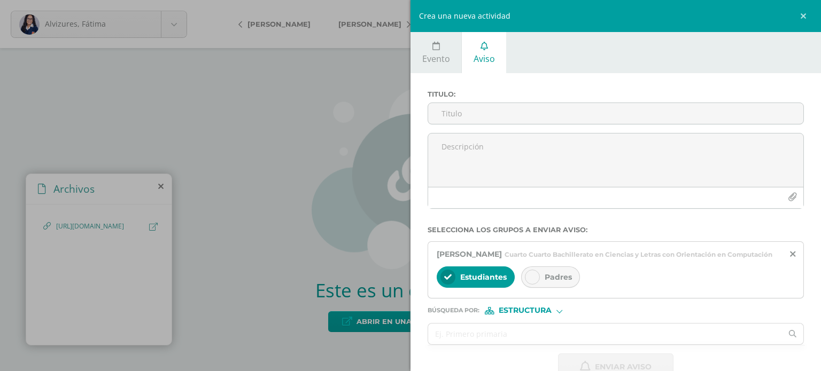
click at [246, 163] on div "Crea una nueva actividad Evento Aviso Título: Fecha: [DATE] August, 2025 Mo Tu …" at bounding box center [410, 185] width 821 height 371
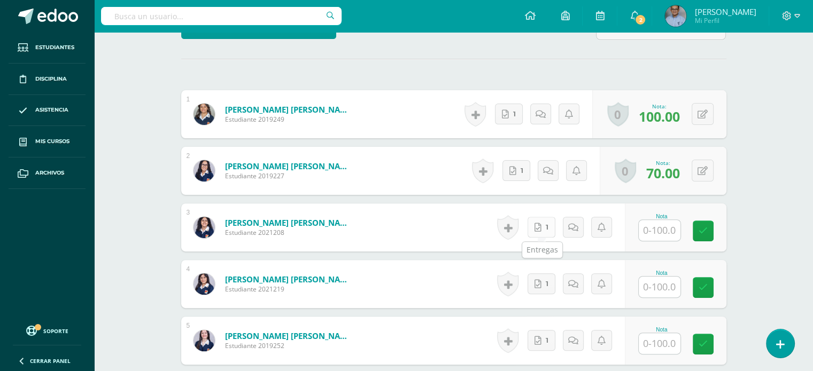
scroll to position [312, 0]
click at [545, 230] on link "1" at bounding box center [542, 226] width 28 height 21
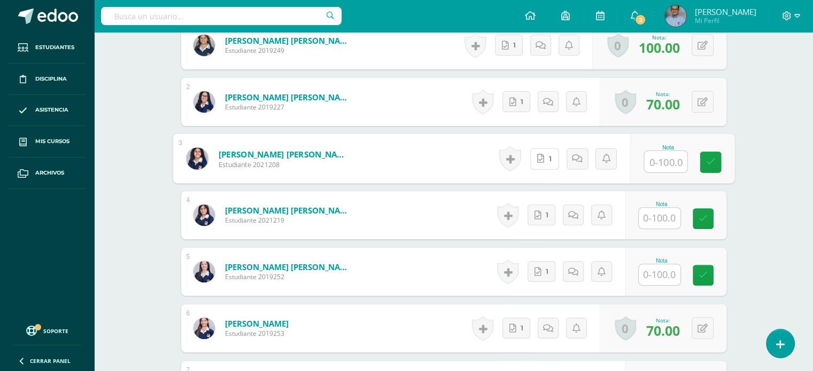
scroll to position [383, 0]
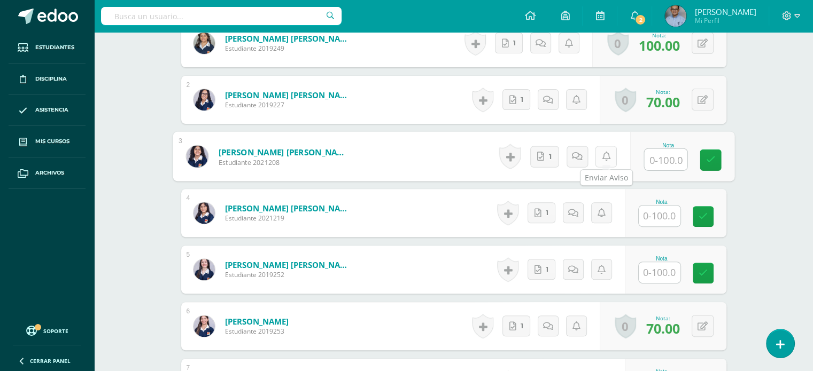
click at [609, 160] on link at bounding box center [605, 156] width 21 height 21
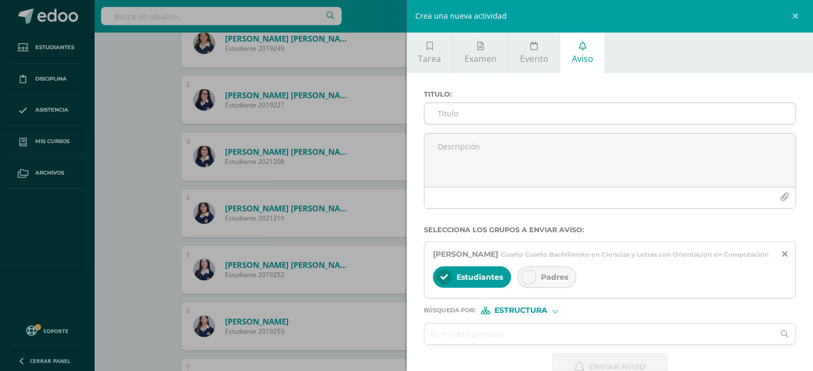
click at [449, 106] on input "Titulo :" at bounding box center [609, 113] width 371 height 21
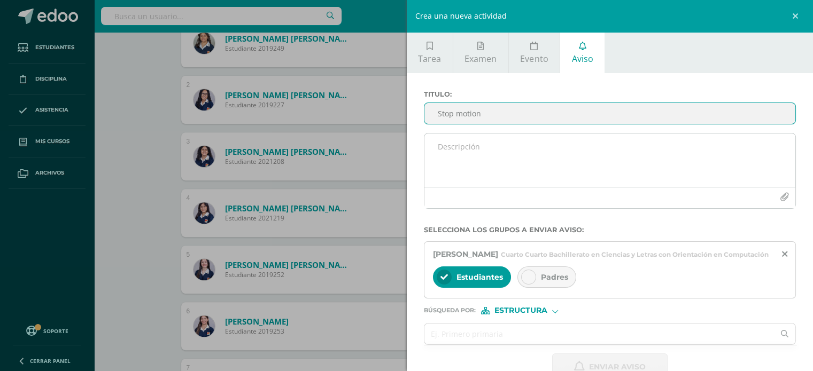
type input "Stop motion"
click at [509, 176] on textarea at bounding box center [609, 160] width 371 height 53
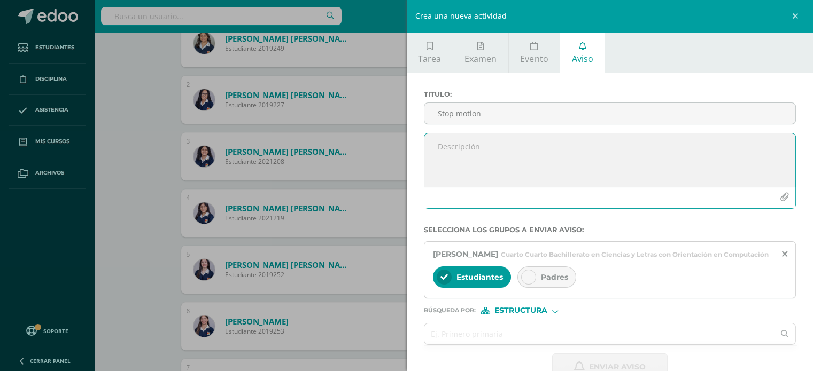
paste textarea "Criterios evaluados Stop Motion."
type textarea "Criterios evaluados Stop Motion."
click at [780, 194] on icon "button" at bounding box center [784, 197] width 9 height 9
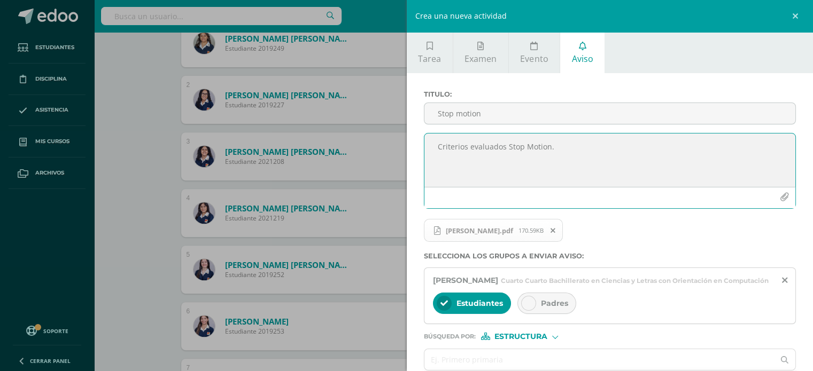
scroll to position [61, 0]
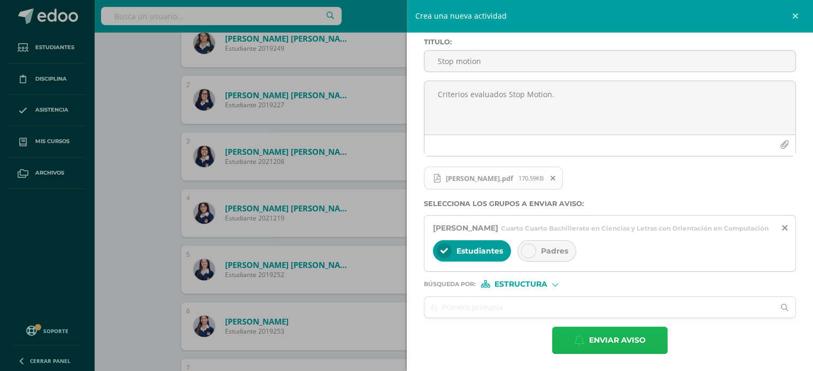
click at [613, 333] on span "Enviar aviso" at bounding box center [617, 341] width 57 height 26
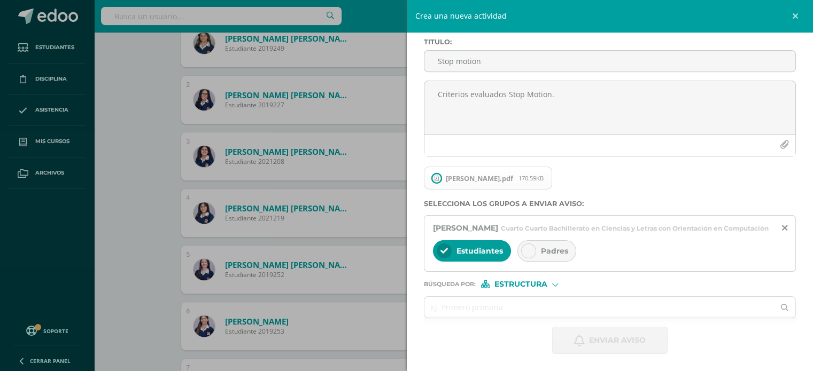
scroll to position [0, 0]
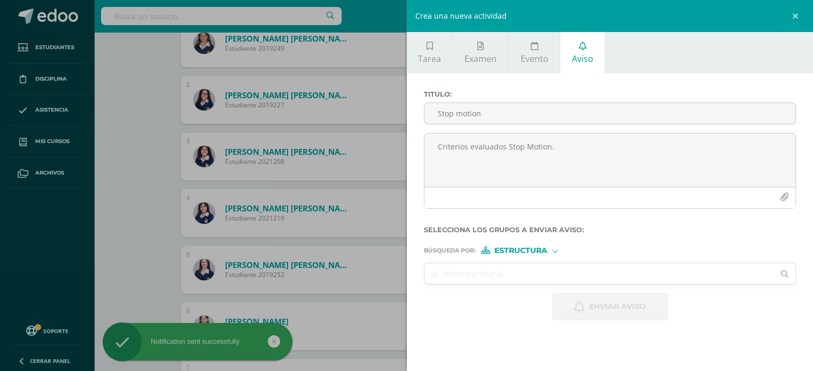
click at [153, 183] on div "Crea una nueva actividad Tarea Examen Evento Aviso Título: Valor: 100.0 Fecha: …" at bounding box center [406, 185] width 813 height 371
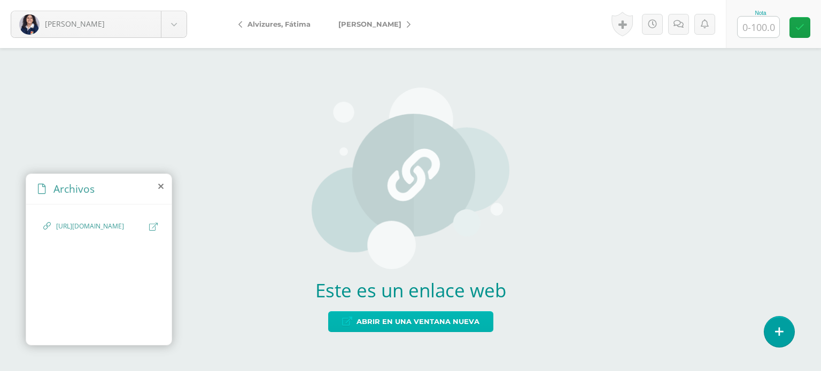
click at [393, 316] on span "Abrir en una ventana nueva" at bounding box center [418, 322] width 123 height 20
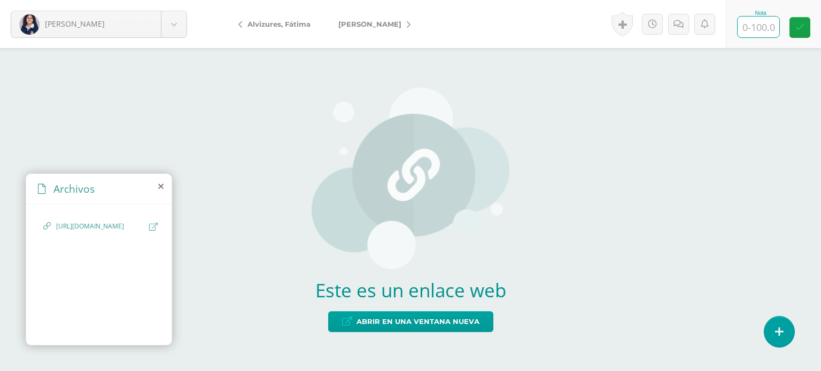
click at [761, 25] on input "text" at bounding box center [759, 27] width 42 height 21
type input "75"
click at [806, 35] on link at bounding box center [799, 27] width 21 height 21
